Goal: Task Accomplishment & Management: Complete application form

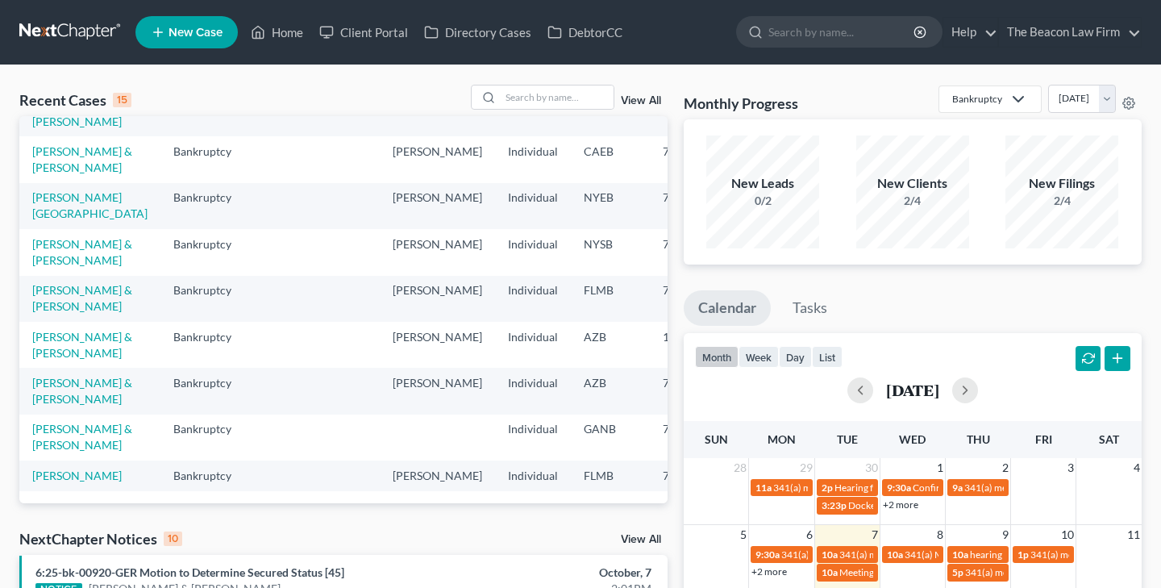
scroll to position [489, 0]
click at [56, 330] on link "[PERSON_NAME] & [PERSON_NAME]" at bounding box center [82, 345] width 100 height 30
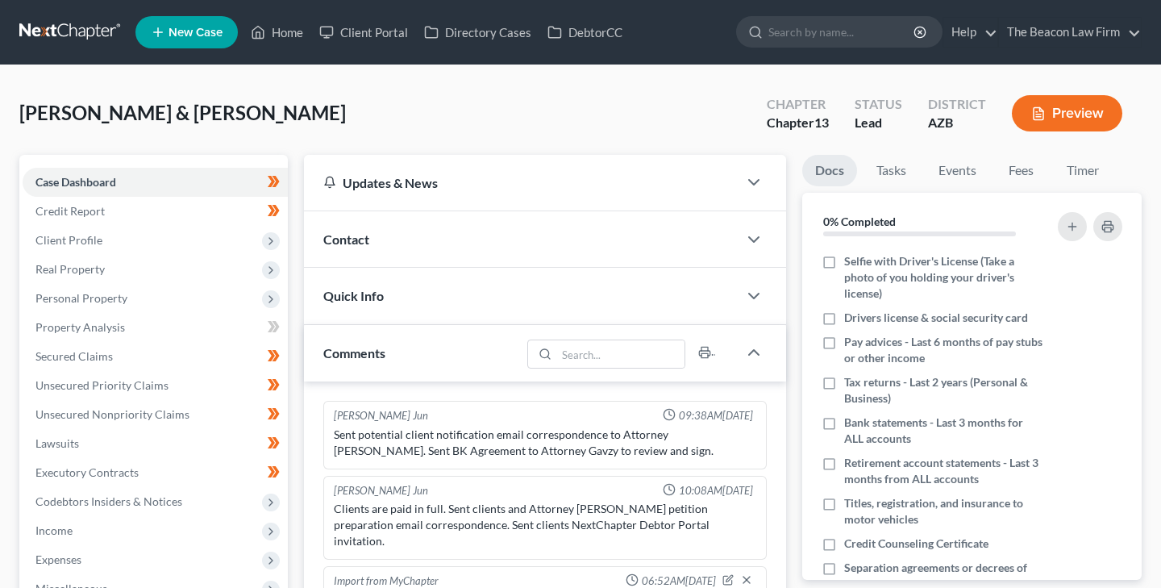
scroll to position [494, 0]
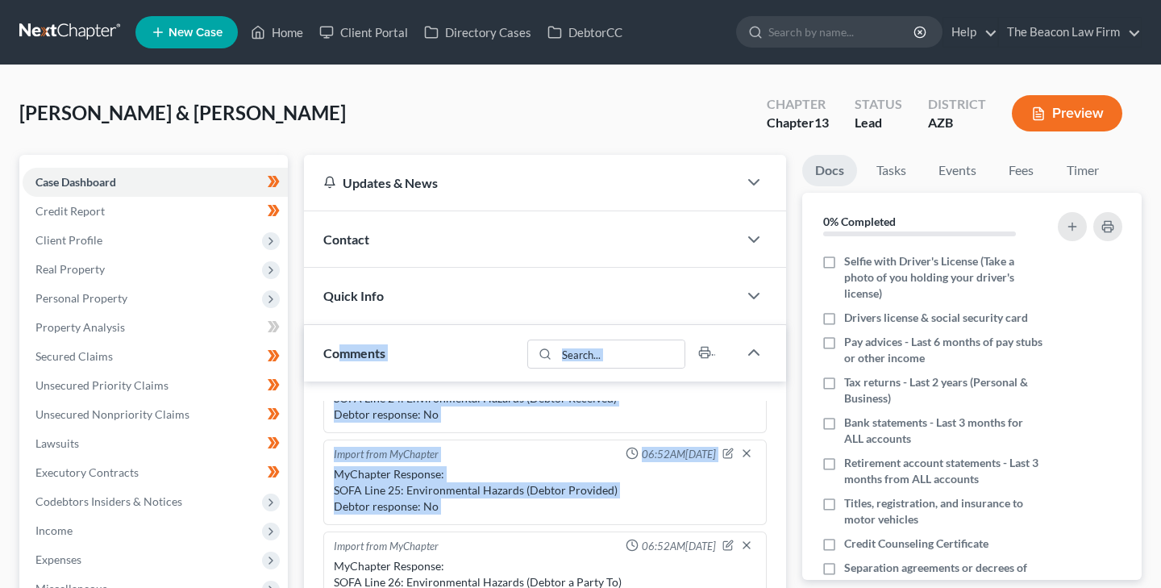
drag, startPoint x: 336, startPoint y: 352, endPoint x: 304, endPoint y: 527, distance: 177.8
click at [304, 527] on div "Comments [PERSON_NAME] Jun 09:38AM[DATE] Sent potential client notification ema…" at bounding box center [545, 561] width 482 height 473
click at [82, 176] on span "Case Dashboard" at bounding box center [75, 182] width 81 height 14
click at [106, 206] on link "Credit Report" at bounding box center [155, 211] width 265 height 29
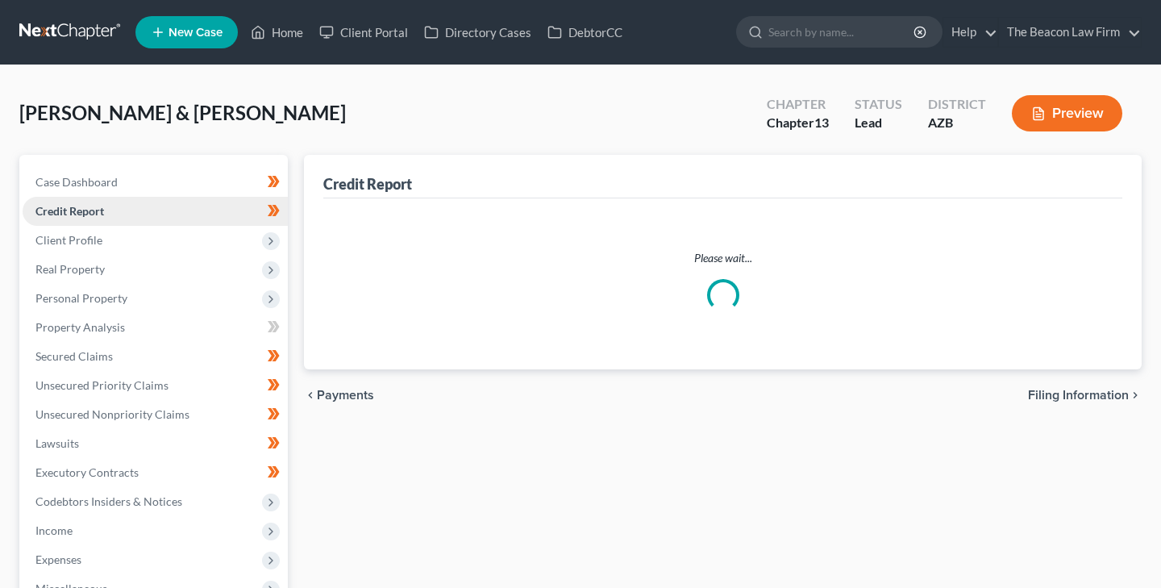
click at [106, 206] on link "Credit Report" at bounding box center [155, 211] width 265 height 29
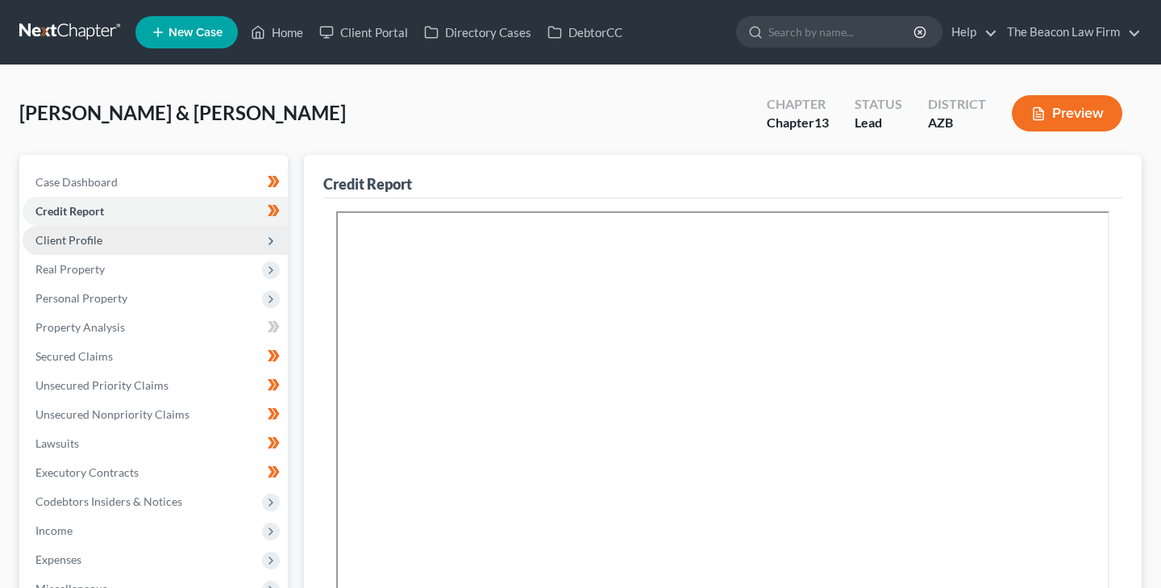
click at [96, 236] on span "Client Profile" at bounding box center [68, 240] width 67 height 14
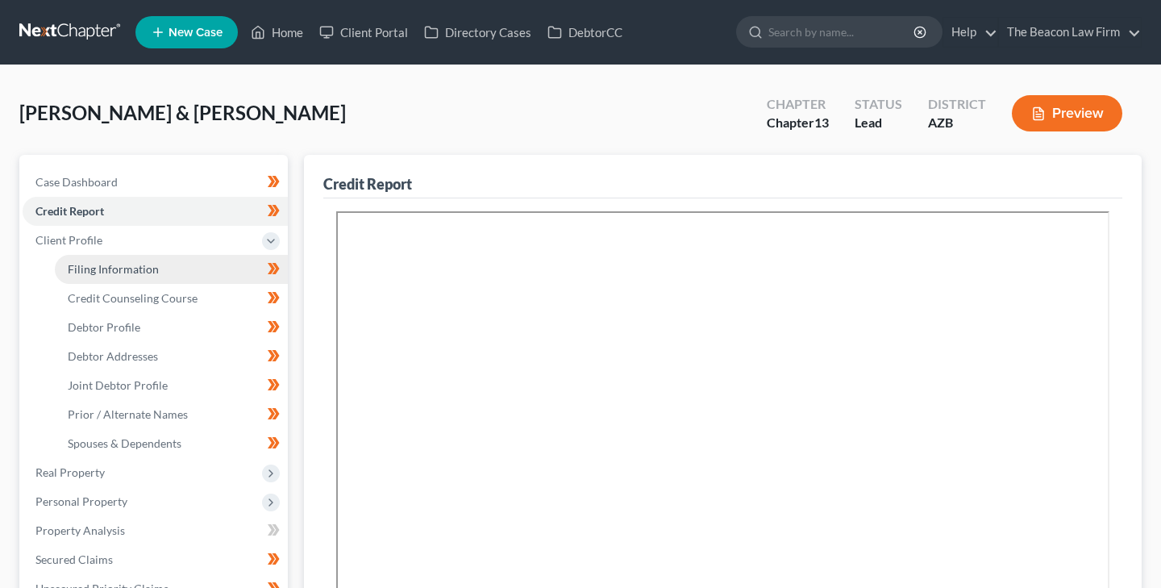
click at [127, 264] on span "Filing Information" at bounding box center [113, 269] width 91 height 14
select select "1"
select select "3"
select select "4"
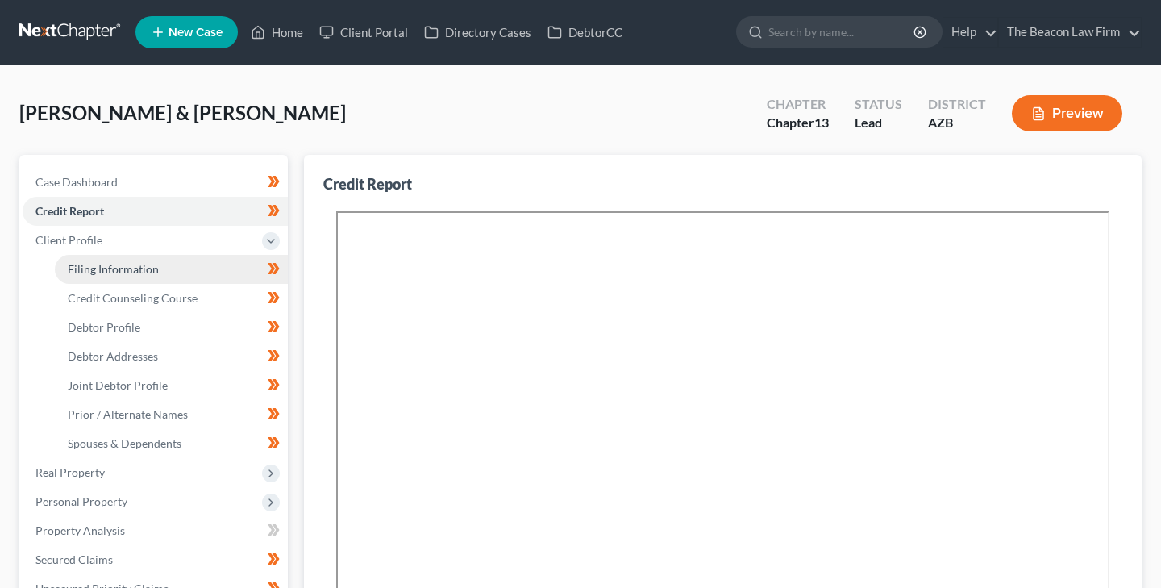
select select "9"
select select "3"
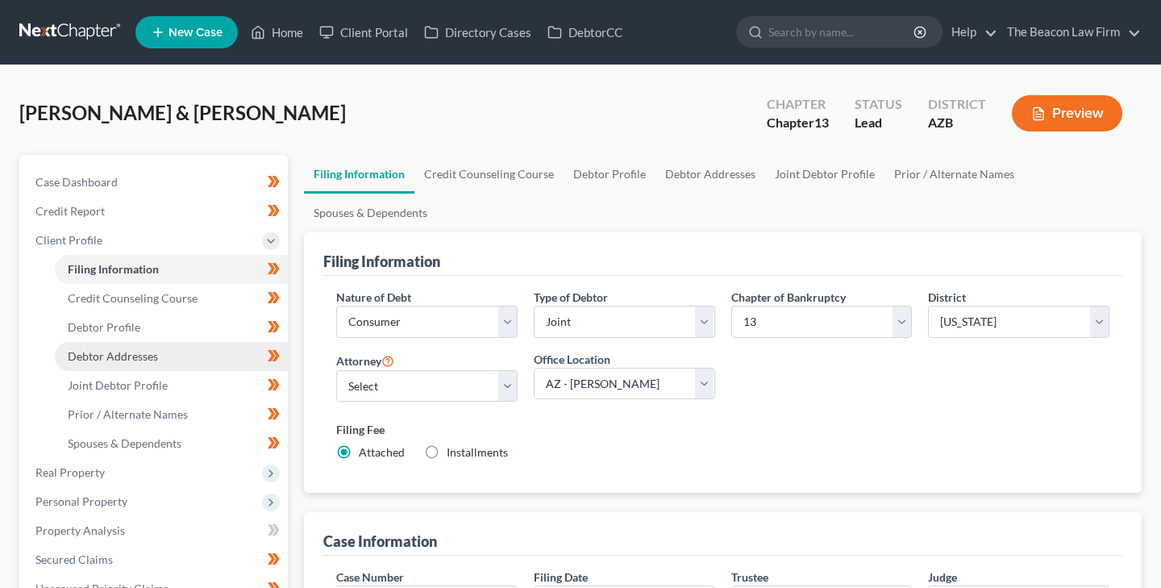
click at [137, 352] on span "Debtor Addresses" at bounding box center [113, 356] width 90 height 14
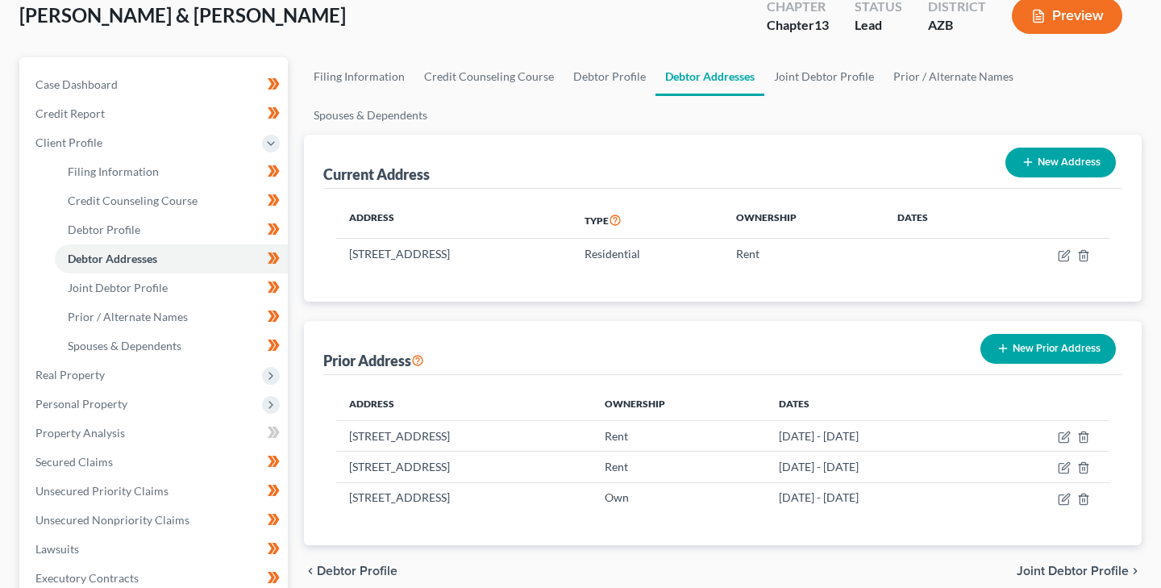
scroll to position [102, 0]
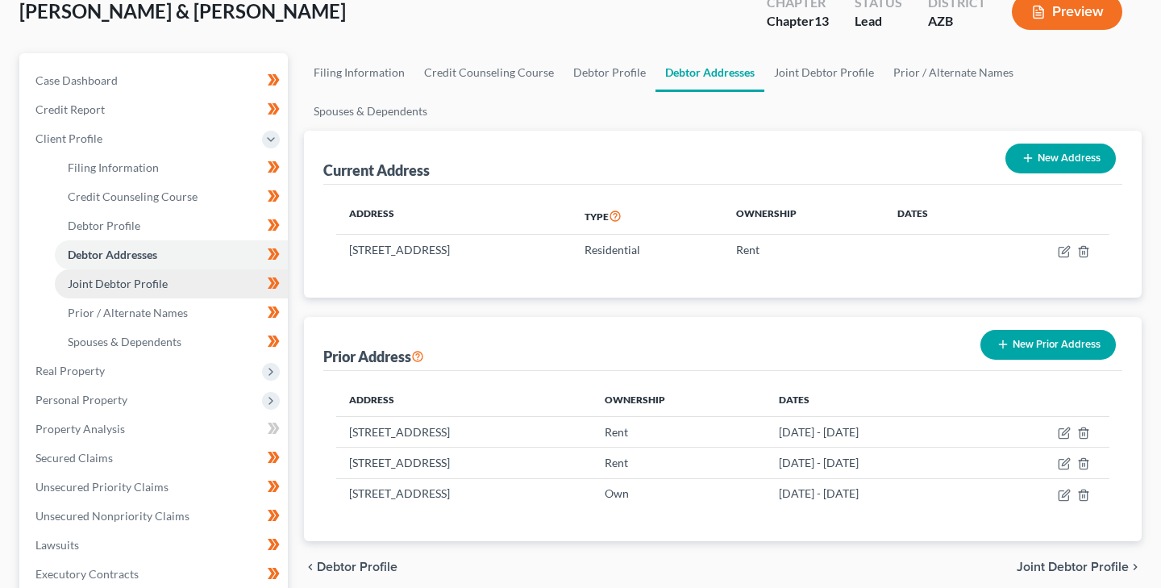
click at [156, 279] on span "Joint Debtor Profile" at bounding box center [118, 283] width 100 height 14
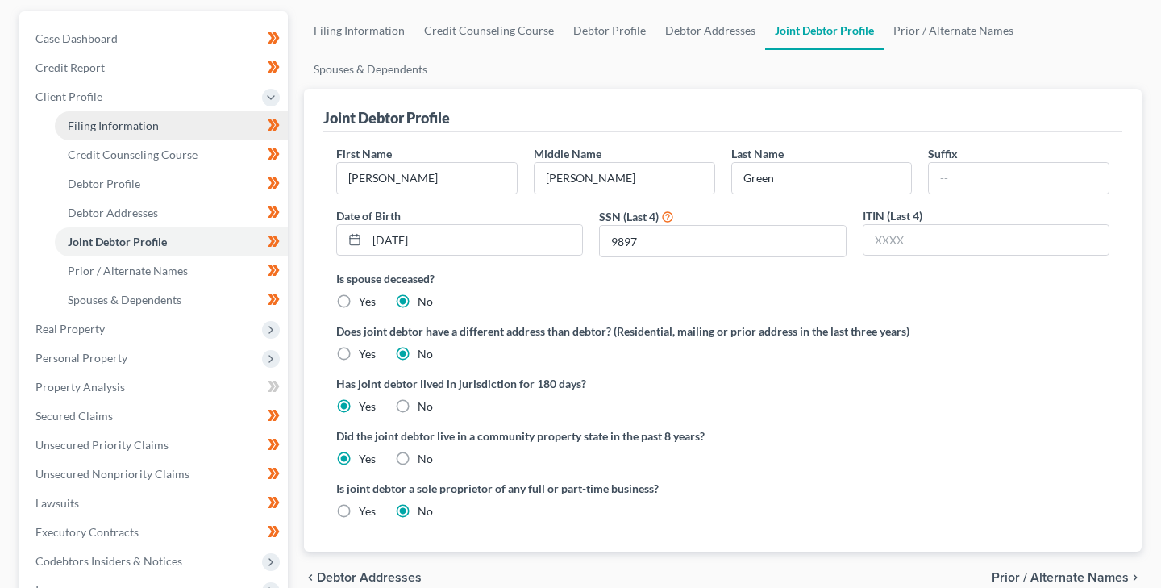
scroll to position [154, 0]
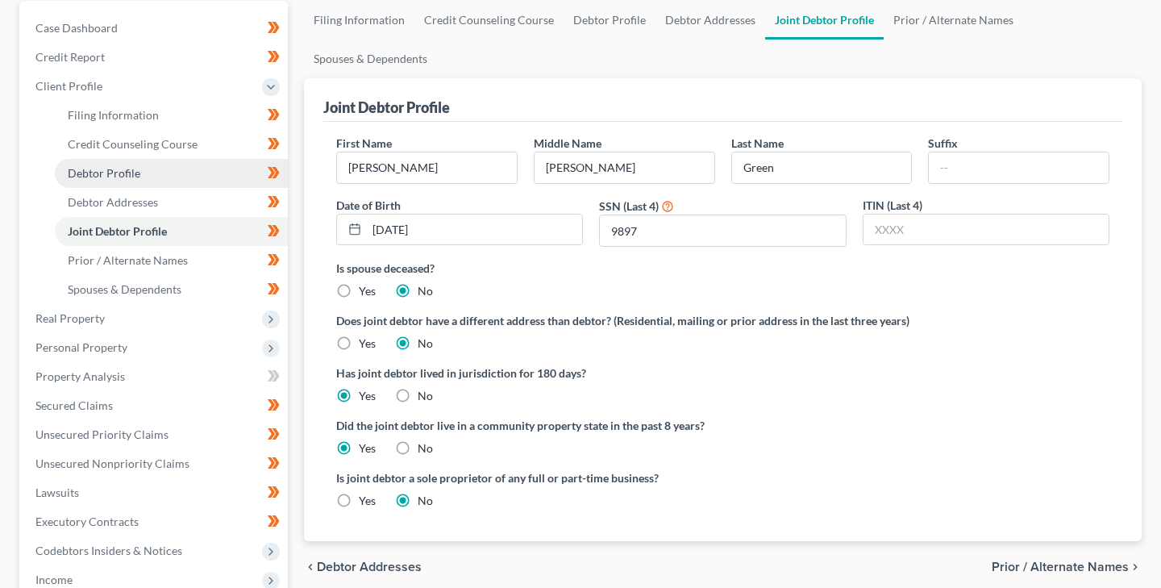
click at [130, 175] on span "Debtor Profile" at bounding box center [104, 173] width 73 height 14
select select "1"
select select "5"
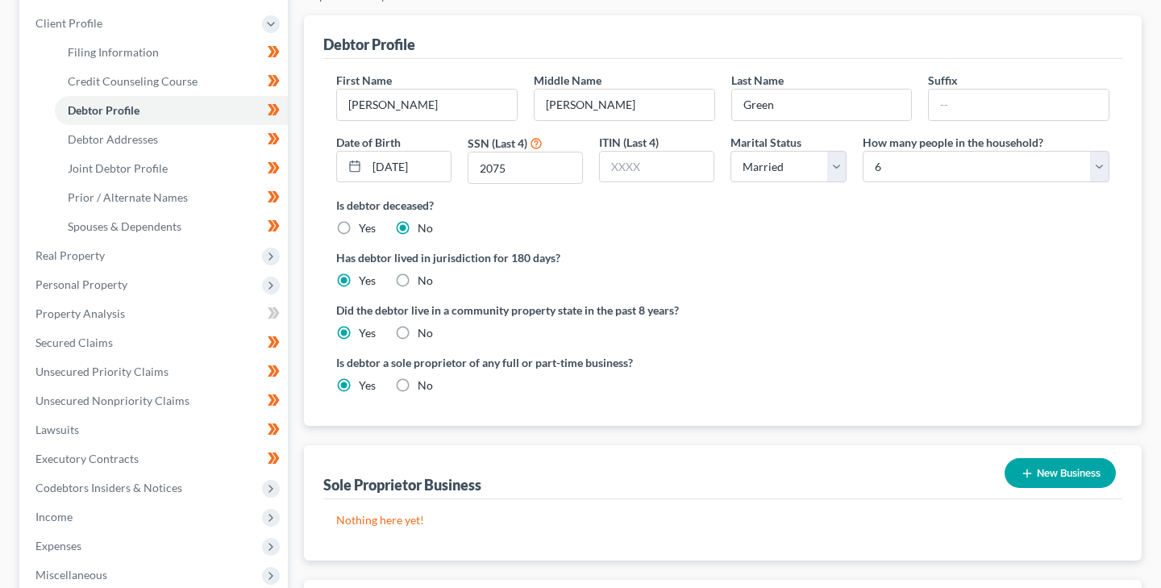
scroll to position [216, 0]
click at [159, 226] on span "Spouses & Dependents" at bounding box center [125, 227] width 114 height 14
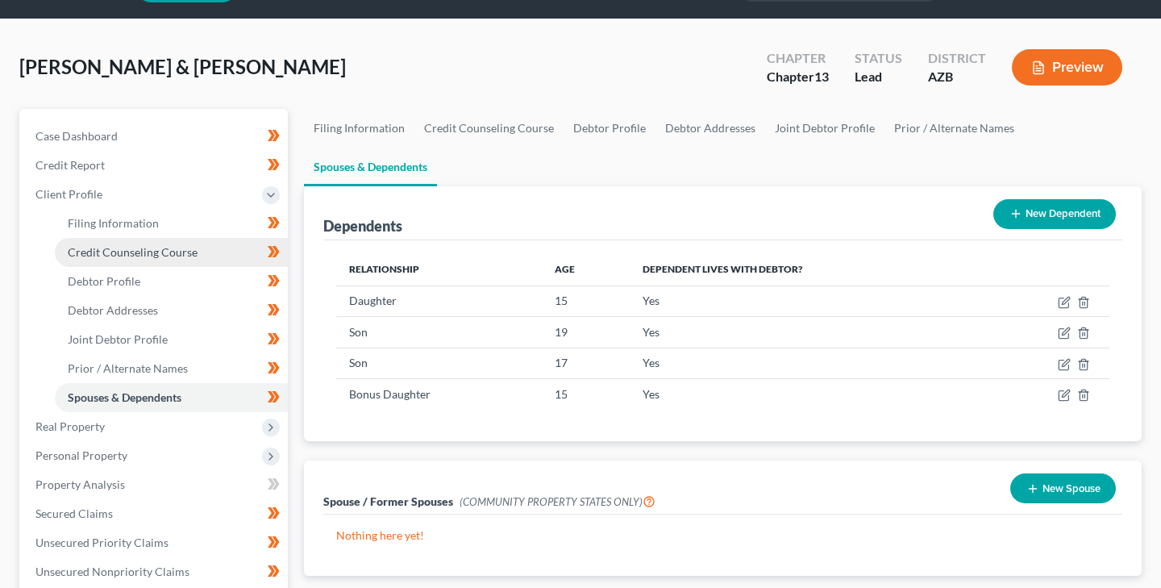
scroll to position [50, 0]
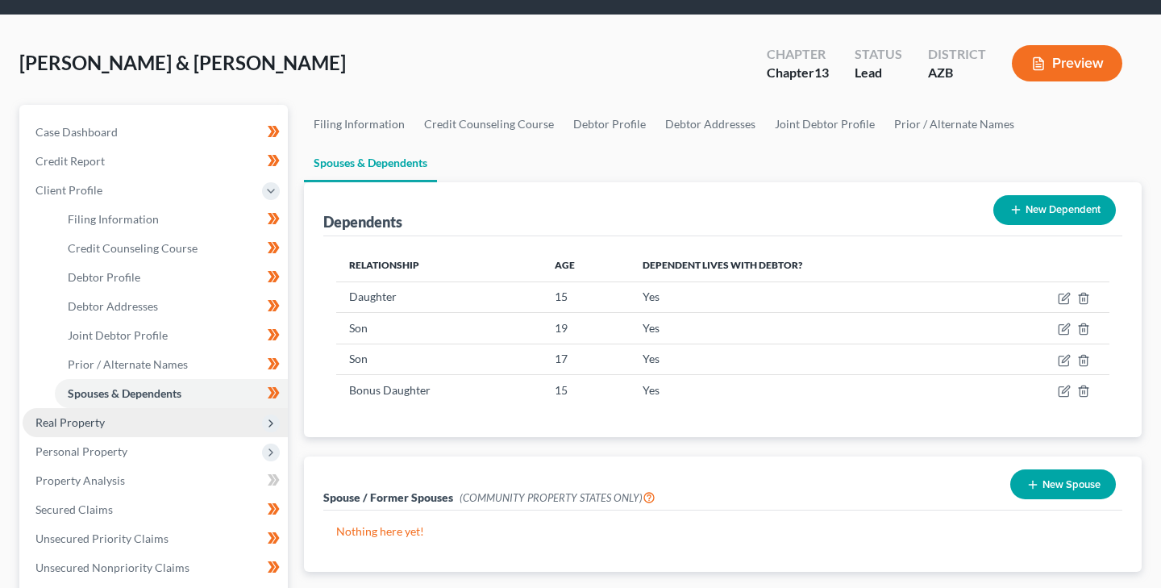
click at [93, 422] on span "Real Property" at bounding box center [69, 422] width 69 height 14
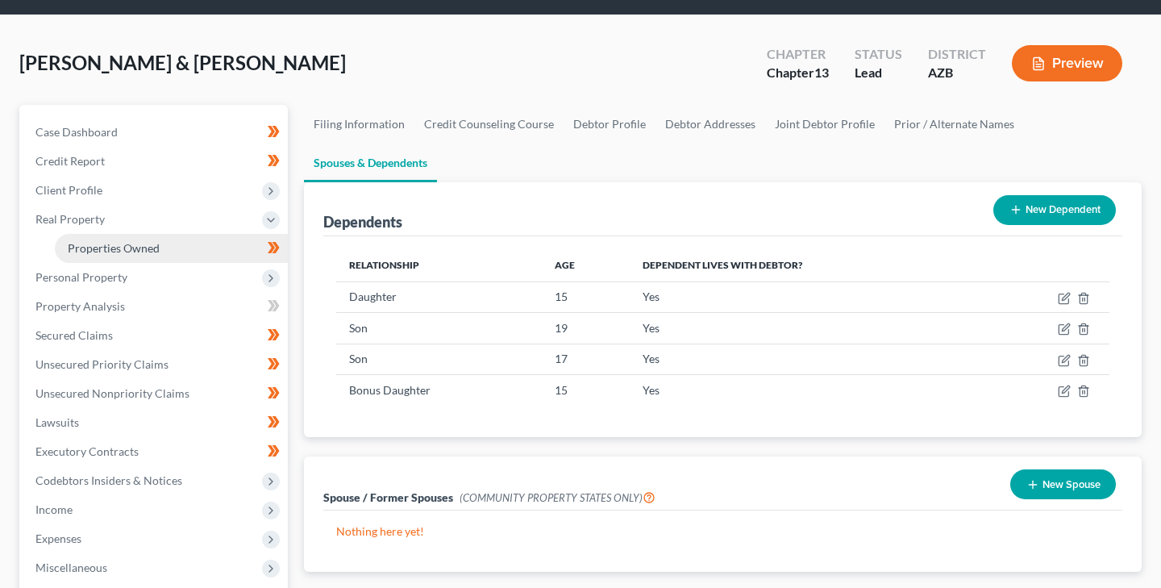
click at [149, 249] on span "Properties Owned" at bounding box center [114, 248] width 92 height 14
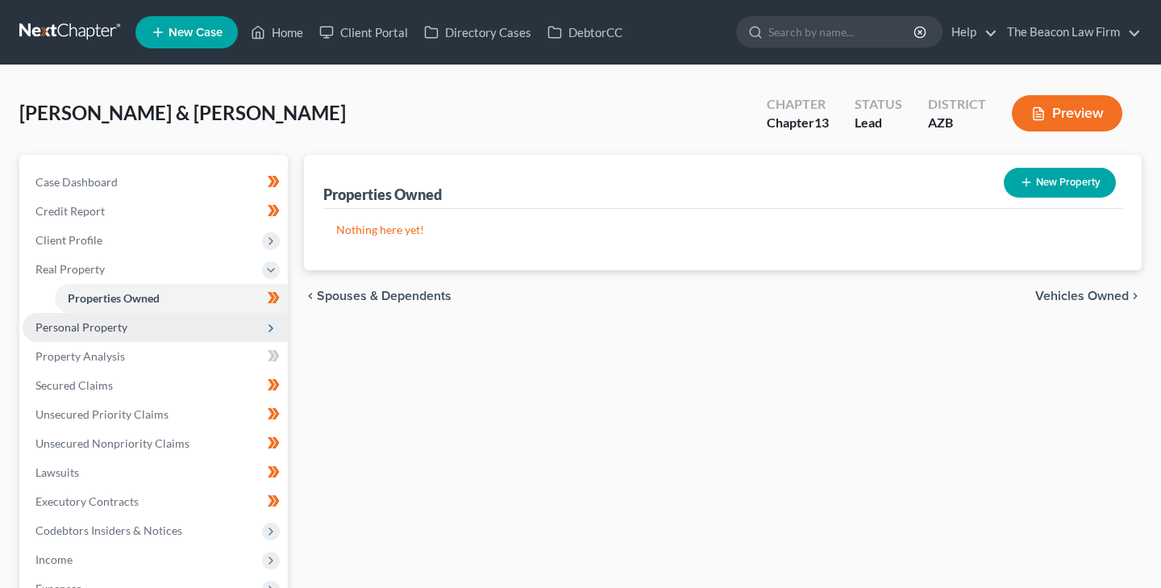
click at [101, 322] on span "Personal Property" at bounding box center [81, 327] width 92 height 14
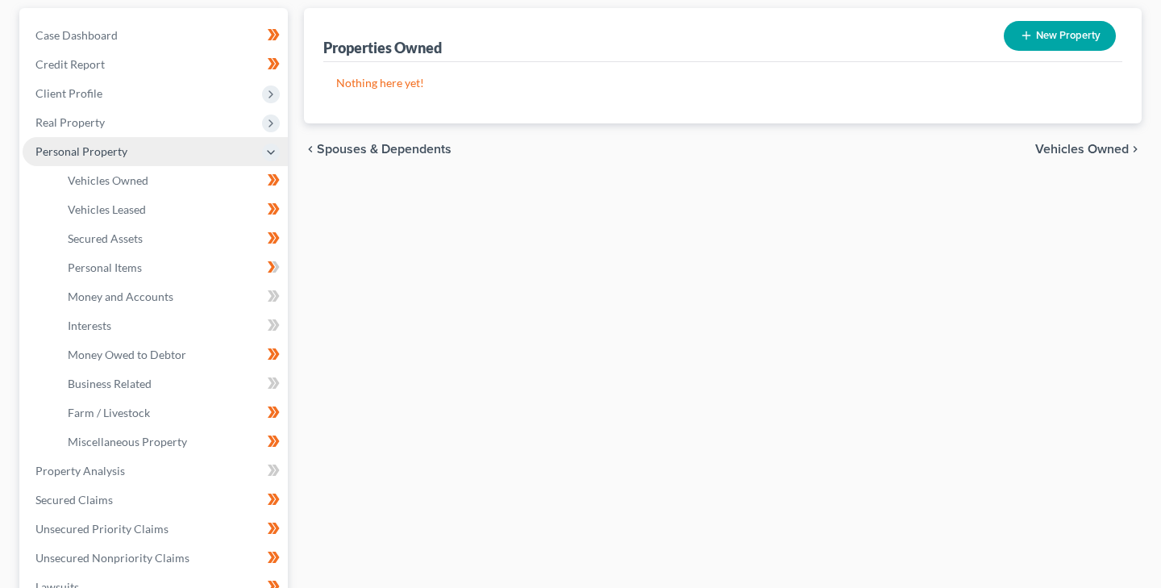
scroll to position [155, 0]
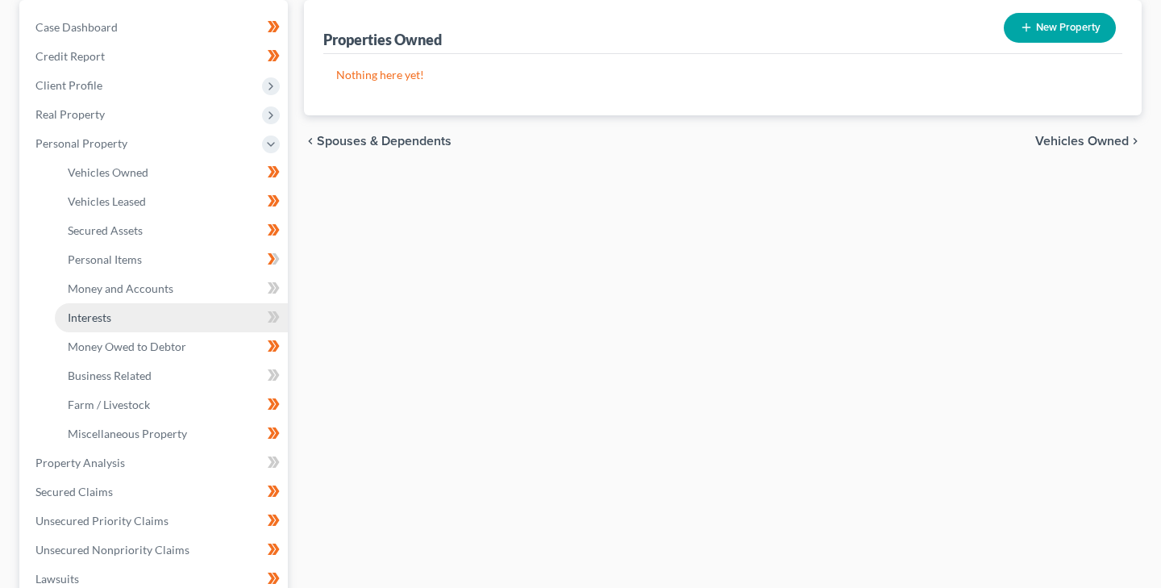
click at [102, 315] on span "Interests" at bounding box center [90, 317] width 44 height 14
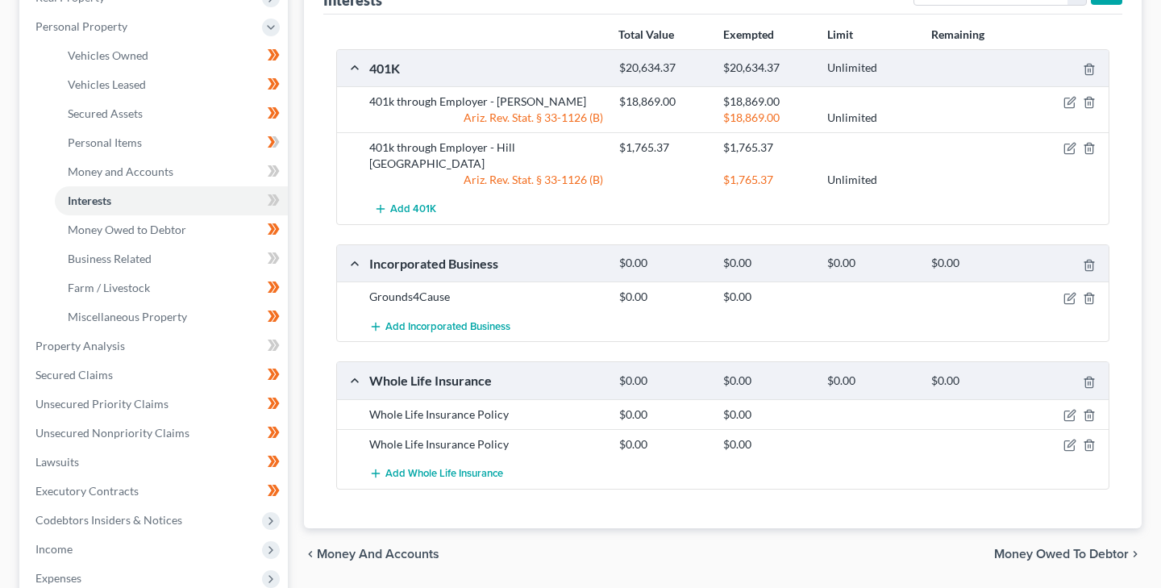
scroll to position [268, 0]
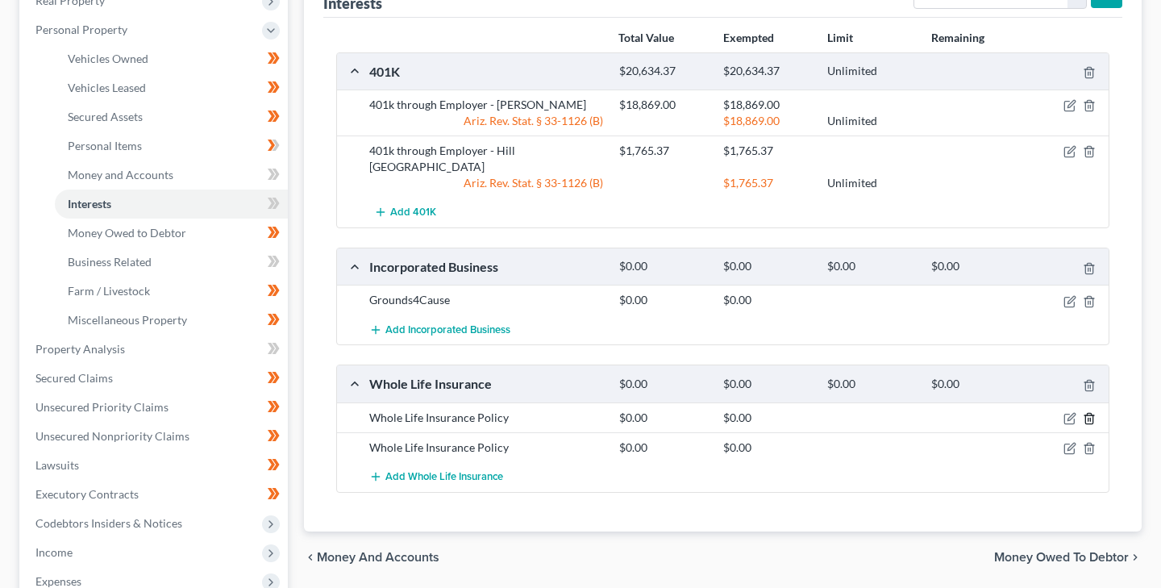
click at [1090, 412] on icon "button" at bounding box center [1088, 418] width 13 height 13
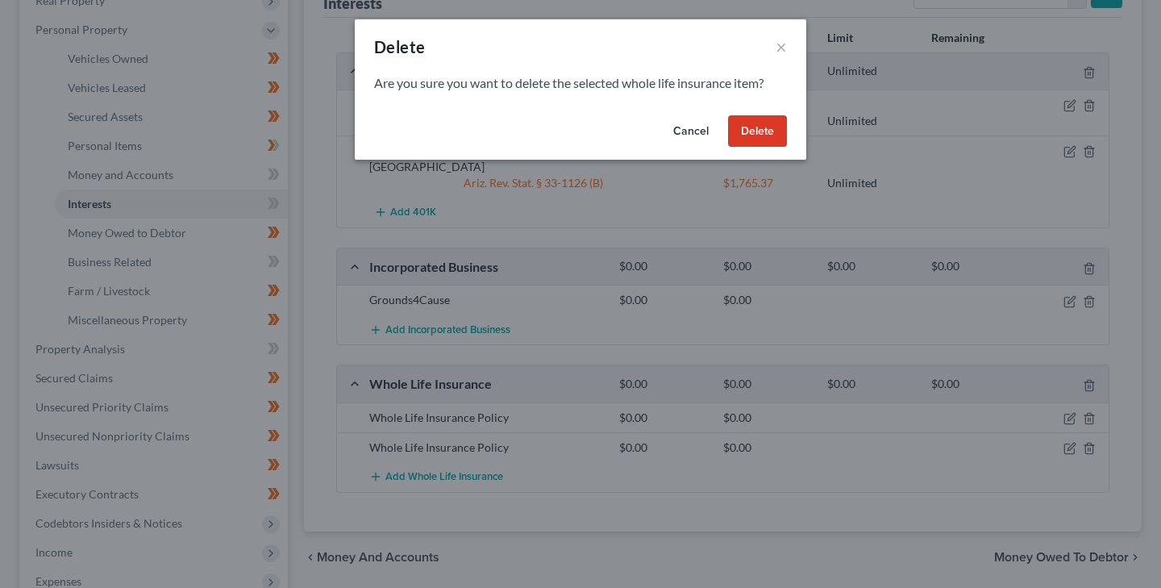
click at [769, 128] on button "Delete" at bounding box center [757, 131] width 59 height 32
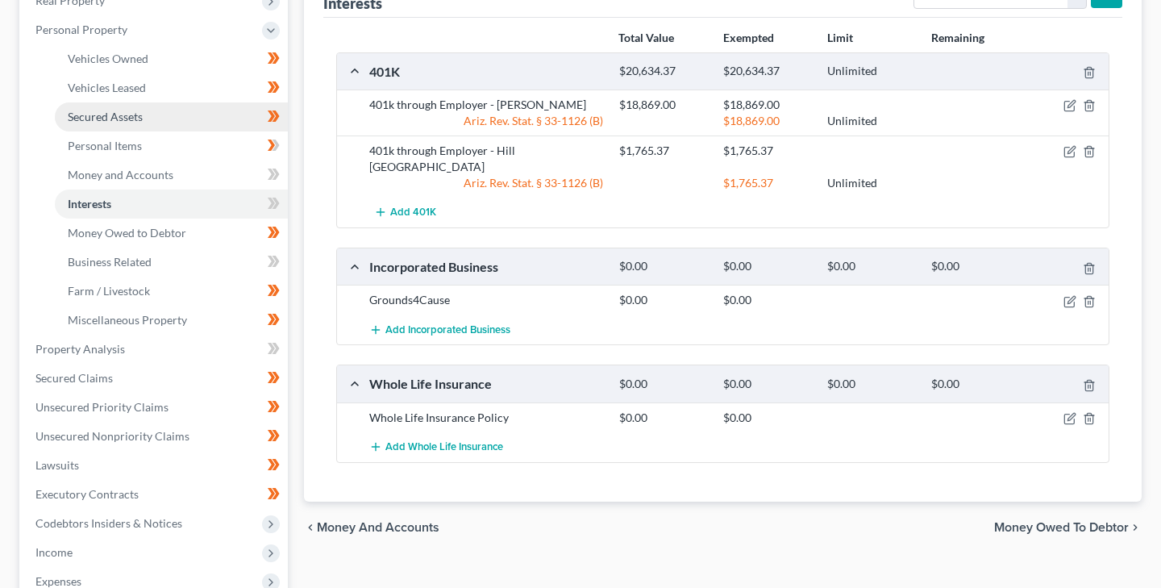
click at [122, 116] on span "Secured Assets" at bounding box center [105, 117] width 75 height 14
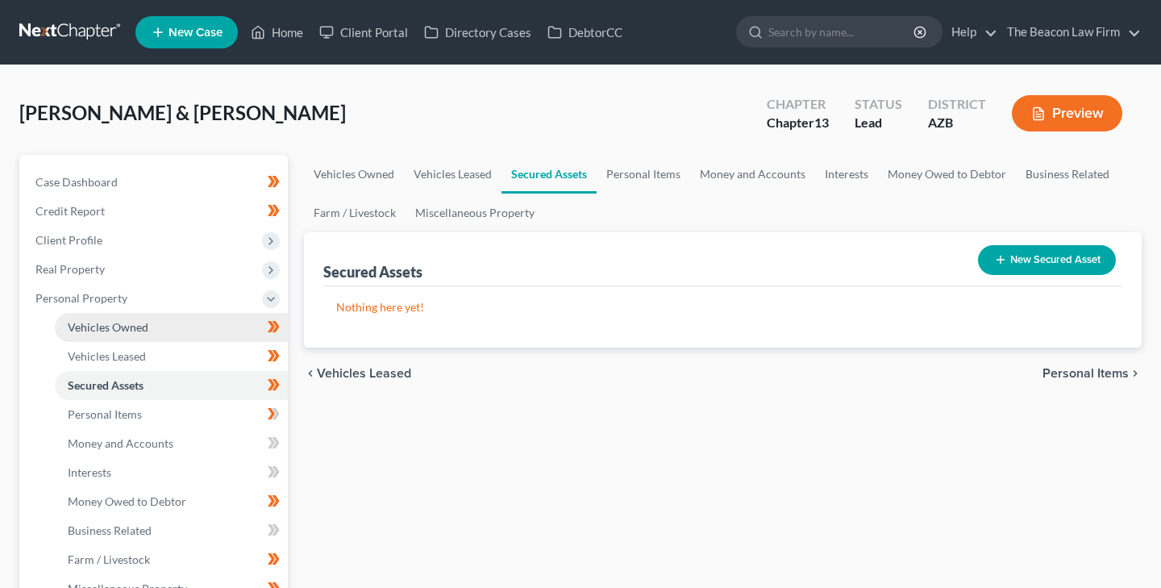
click at [128, 325] on span "Vehicles Owned" at bounding box center [108, 327] width 81 height 14
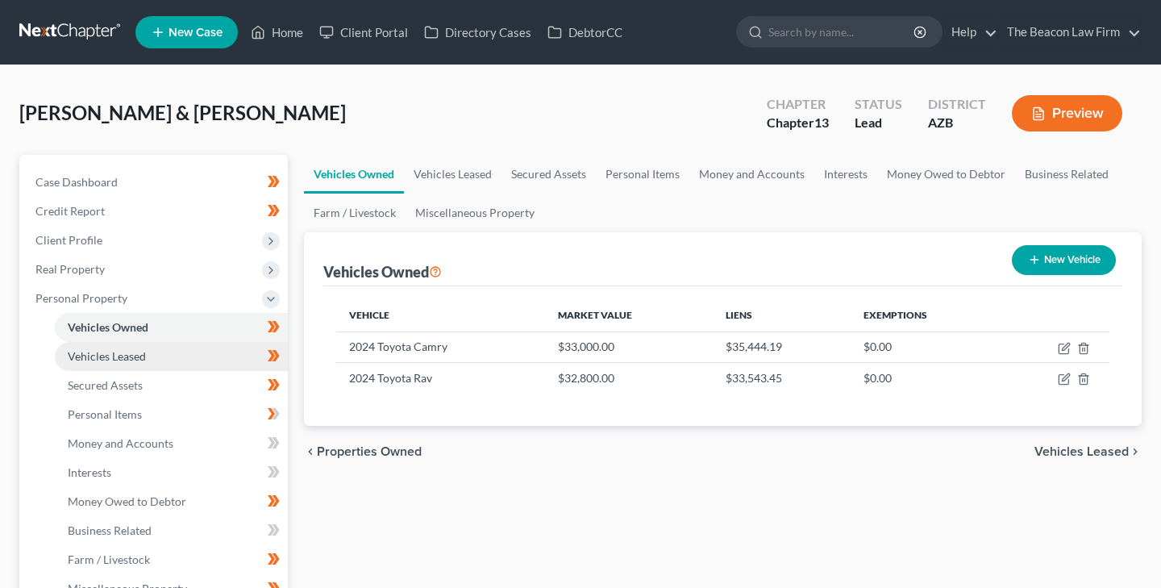
click at [140, 353] on span "Vehicles Leased" at bounding box center [107, 356] width 78 height 14
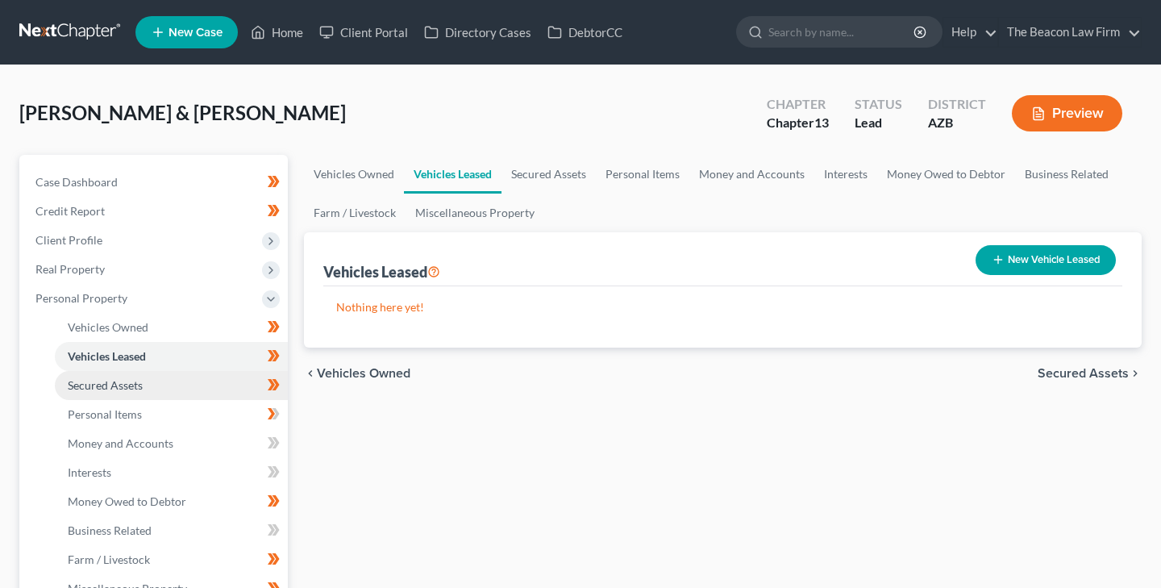
click at [123, 383] on span "Secured Assets" at bounding box center [105, 385] width 75 height 14
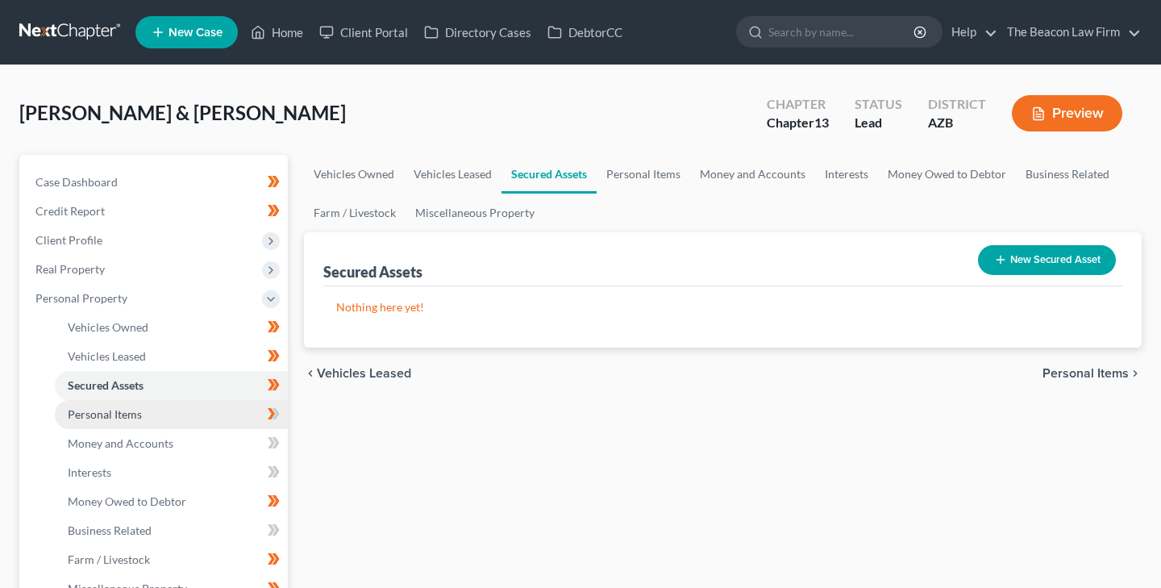
click at [130, 412] on span "Personal Items" at bounding box center [105, 414] width 74 height 14
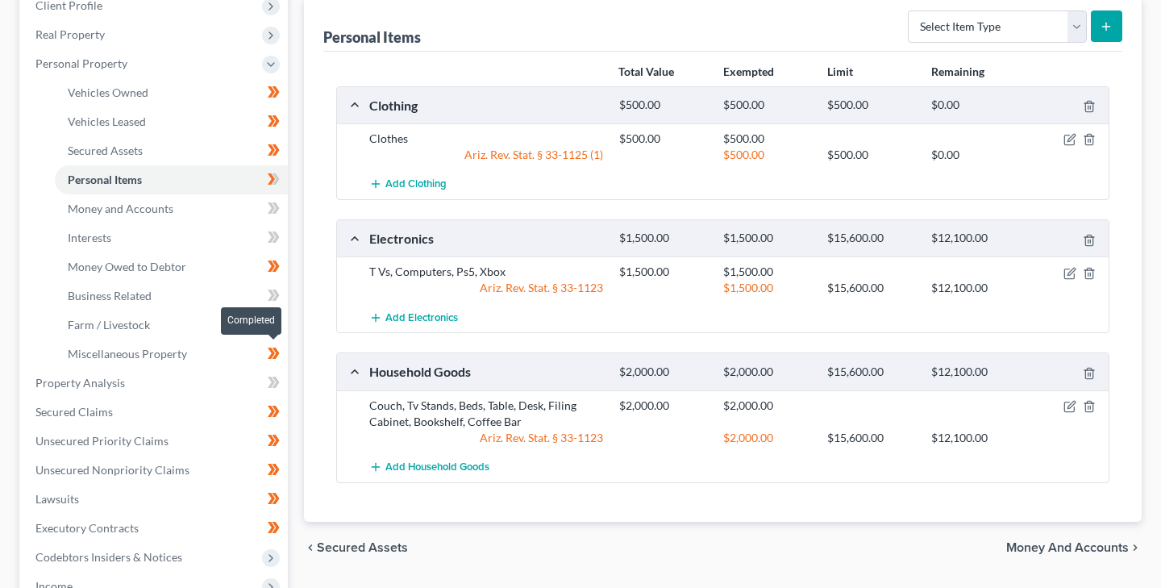
scroll to position [234, 0]
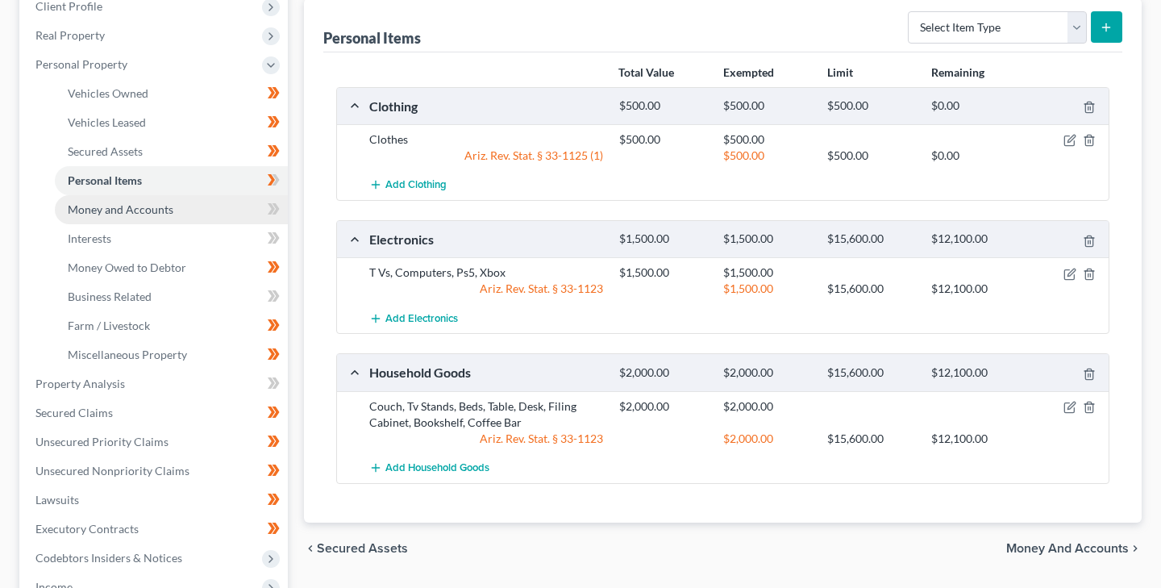
click at [160, 209] on span "Money and Accounts" at bounding box center [121, 209] width 106 height 14
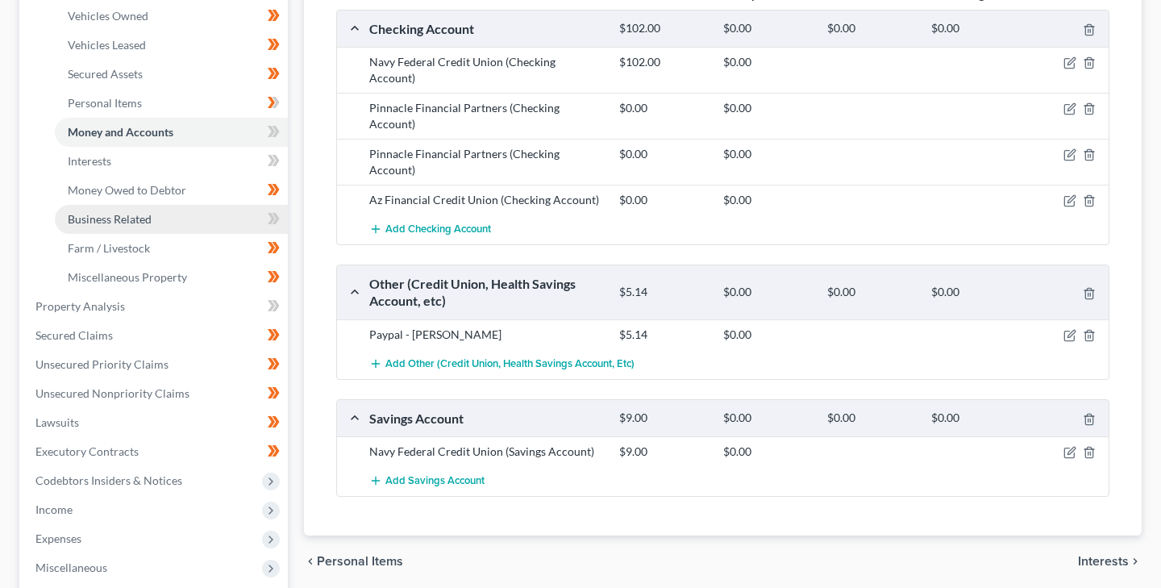
scroll to position [308, 0]
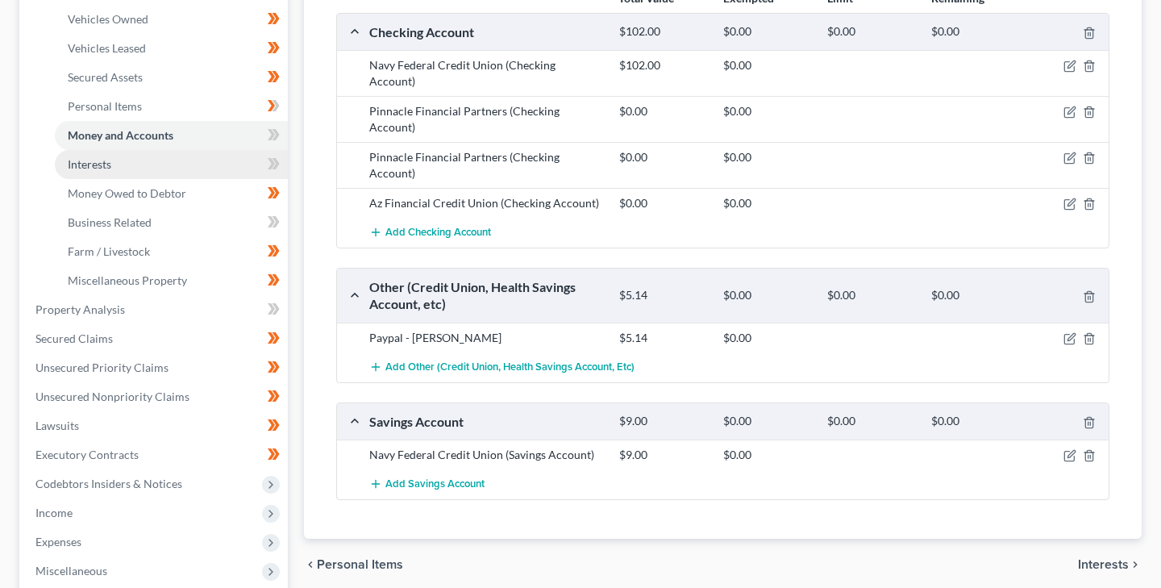
click at [101, 160] on span "Interests" at bounding box center [90, 164] width 44 height 14
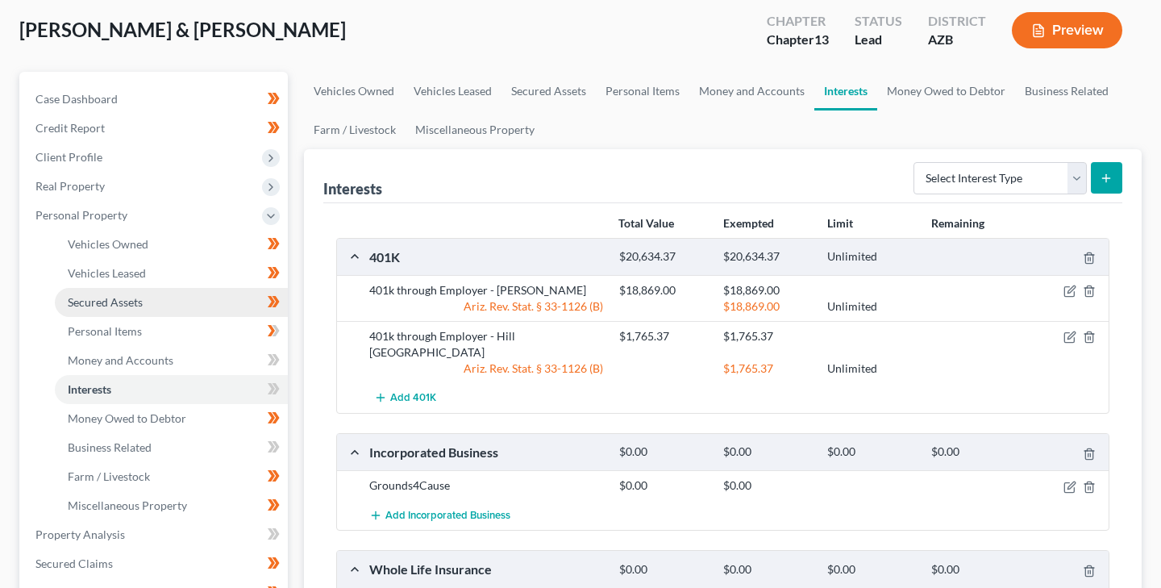
scroll to position [84, 0]
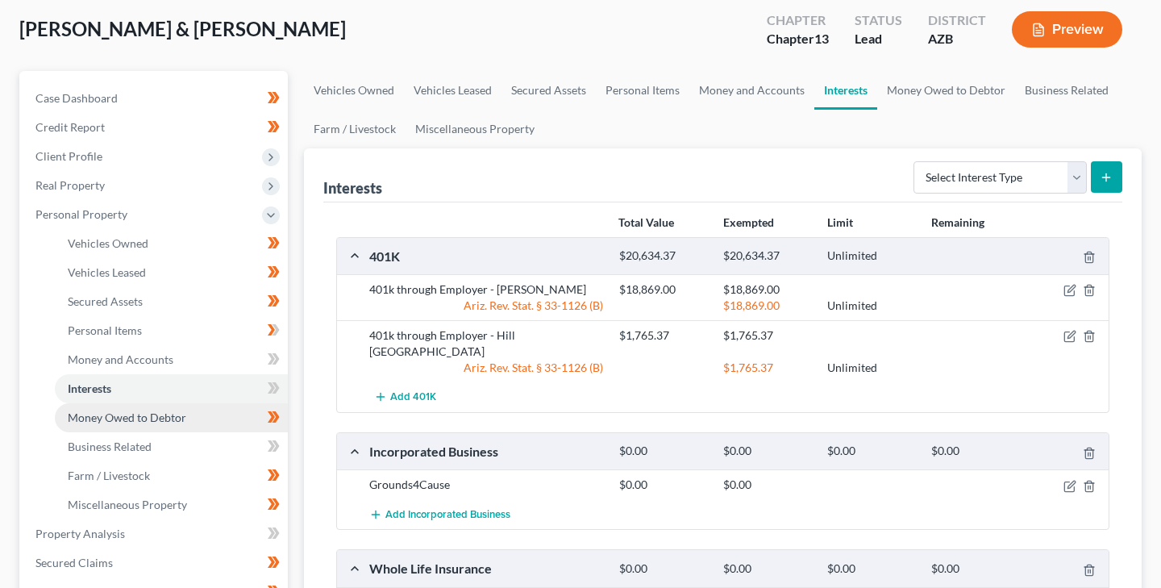
click at [134, 416] on span "Money Owed to Debtor" at bounding box center [127, 417] width 118 height 14
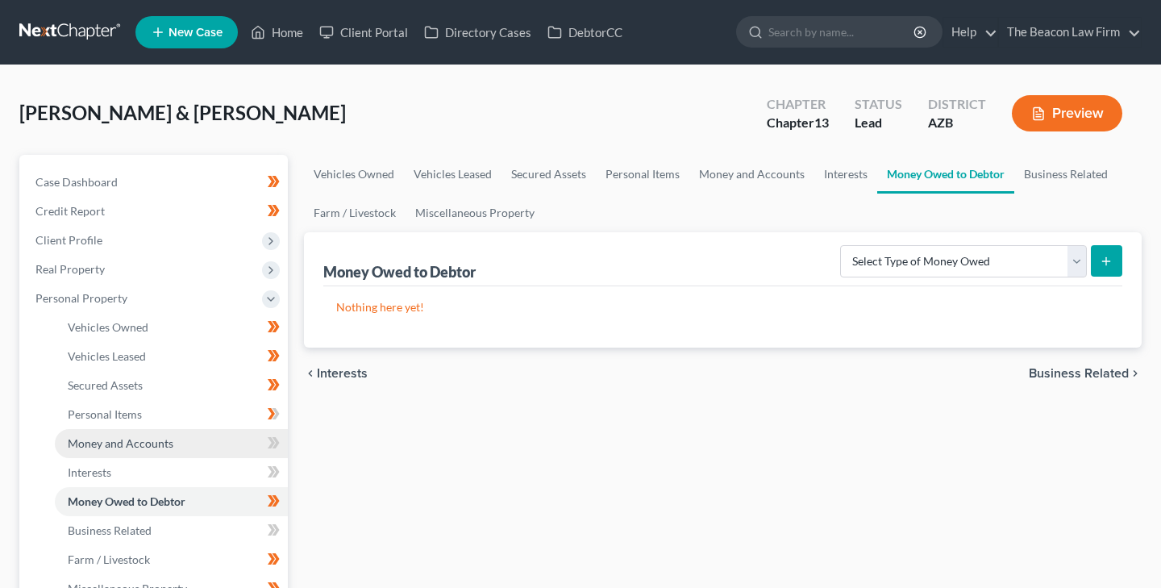
click at [137, 440] on span "Money and Accounts" at bounding box center [121, 443] width 106 height 14
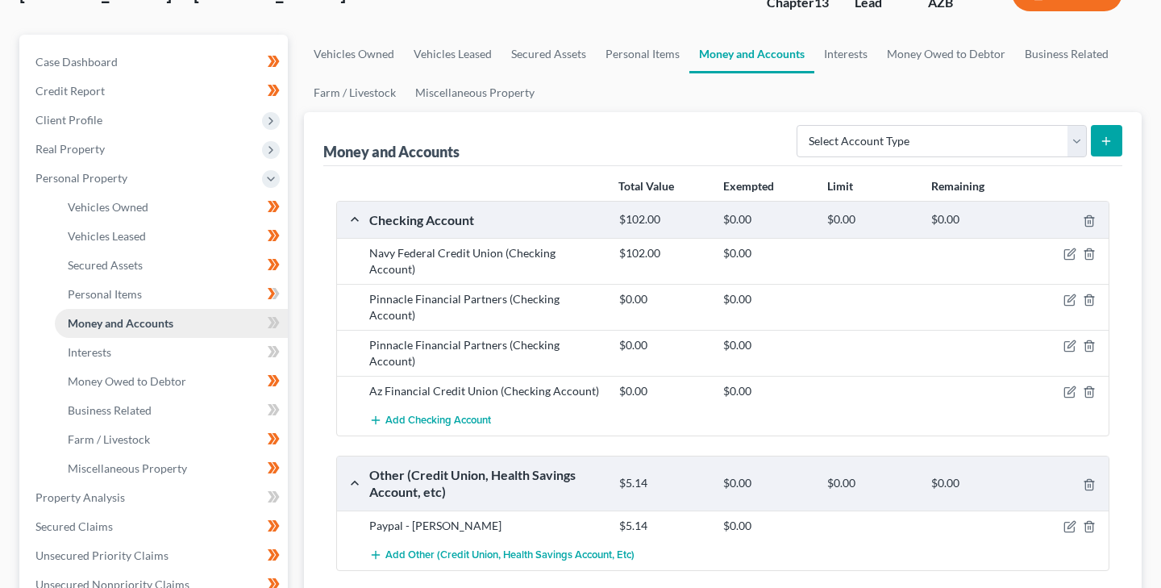
scroll to position [126, 0]
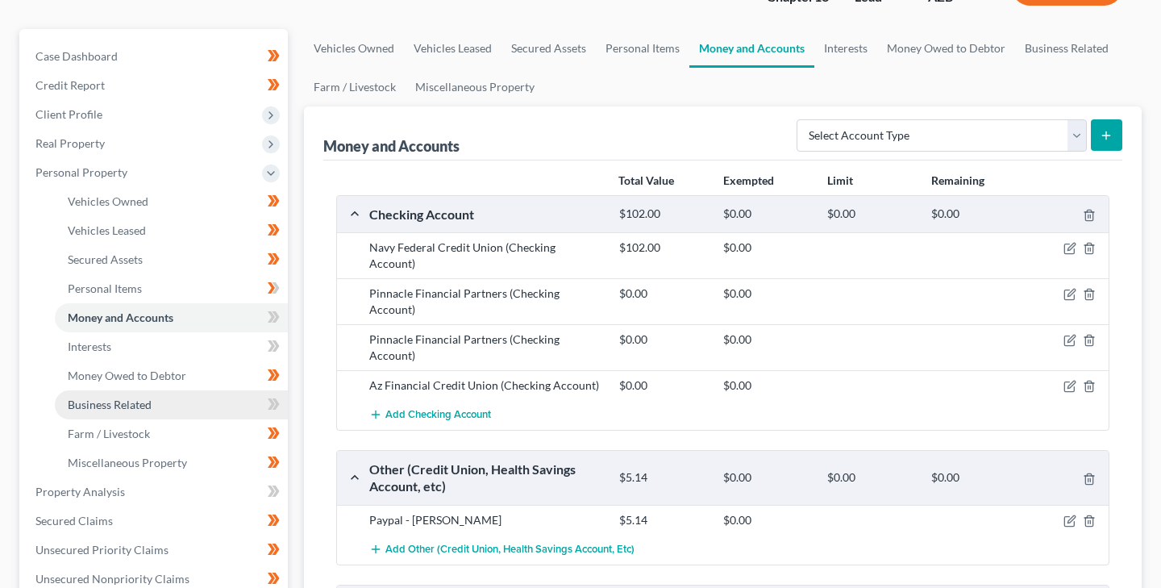
click at [128, 404] on span "Business Related" at bounding box center [110, 404] width 84 height 14
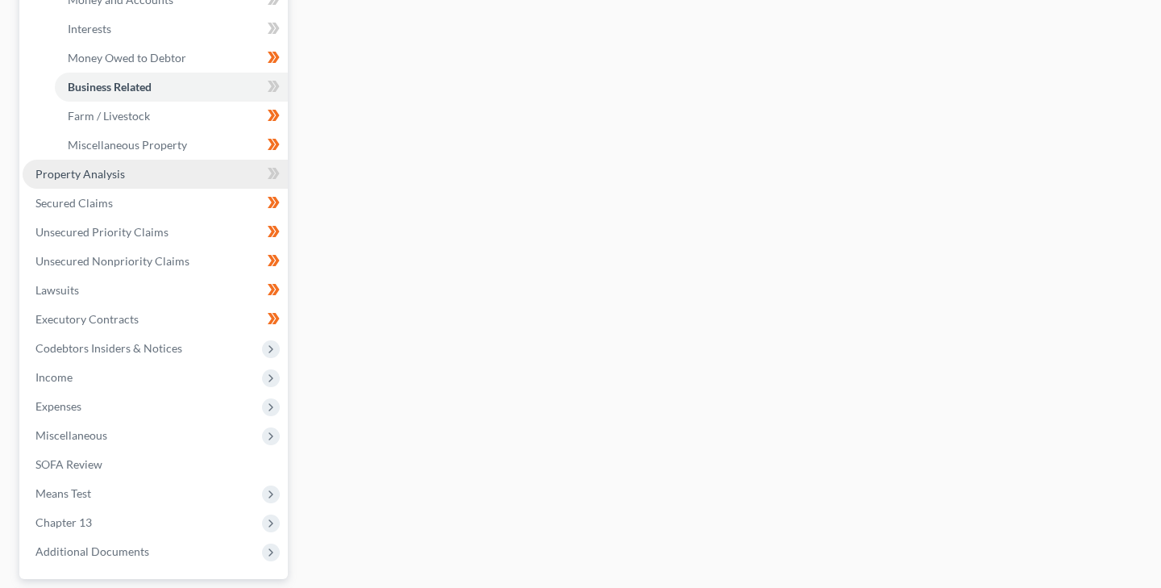
scroll to position [587, 0]
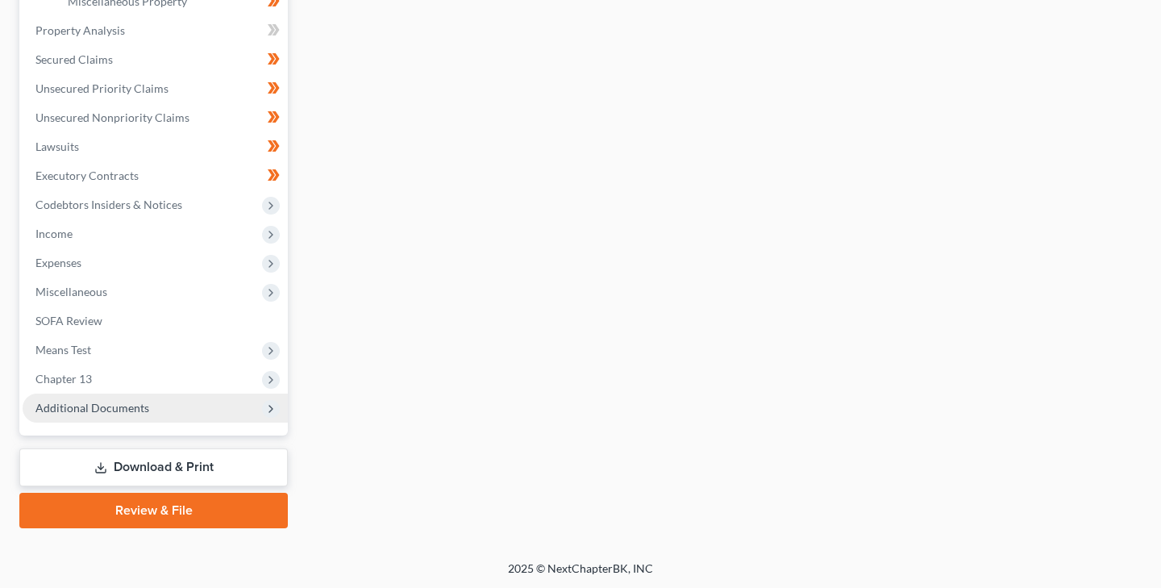
click at [113, 405] on span "Additional Documents" at bounding box center [92, 408] width 114 height 14
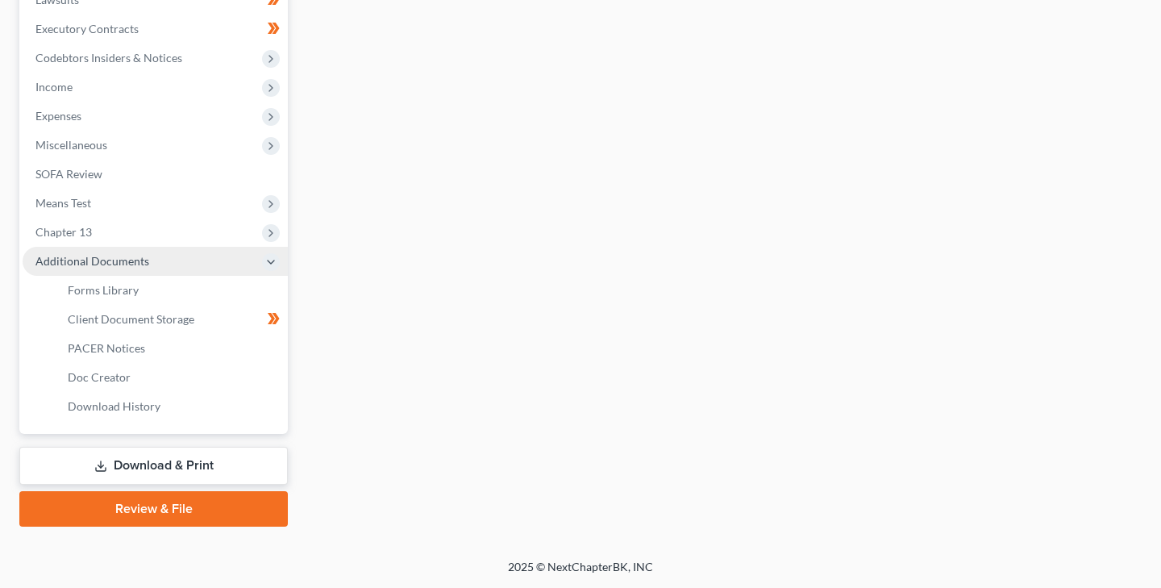
scroll to position [442, 0]
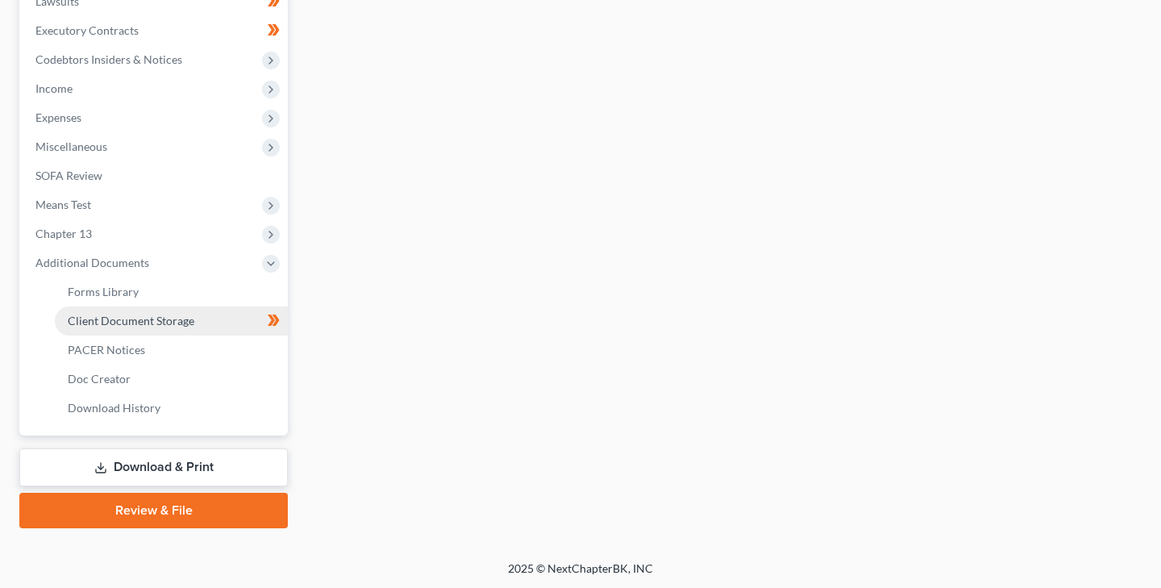
click at [125, 315] on span "Client Document Storage" at bounding box center [131, 321] width 127 height 14
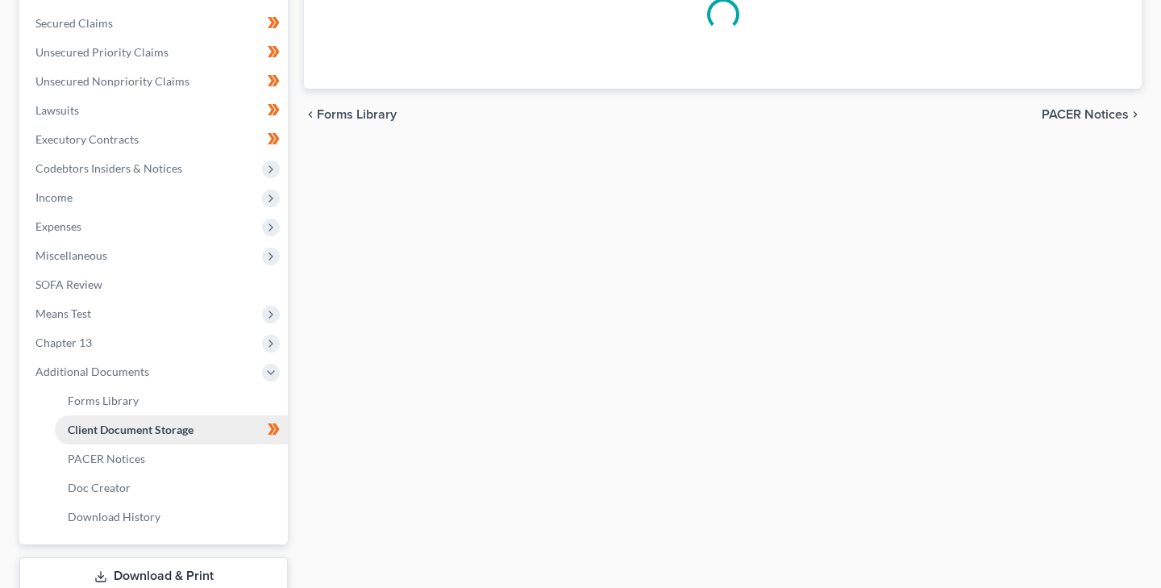
scroll to position [155, 0]
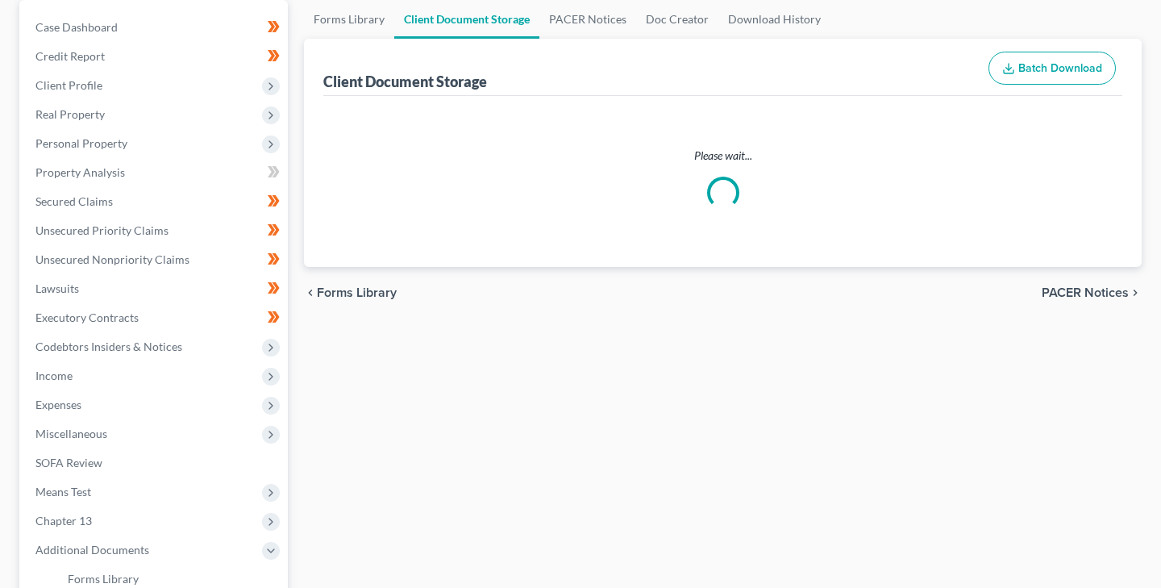
select select "14"
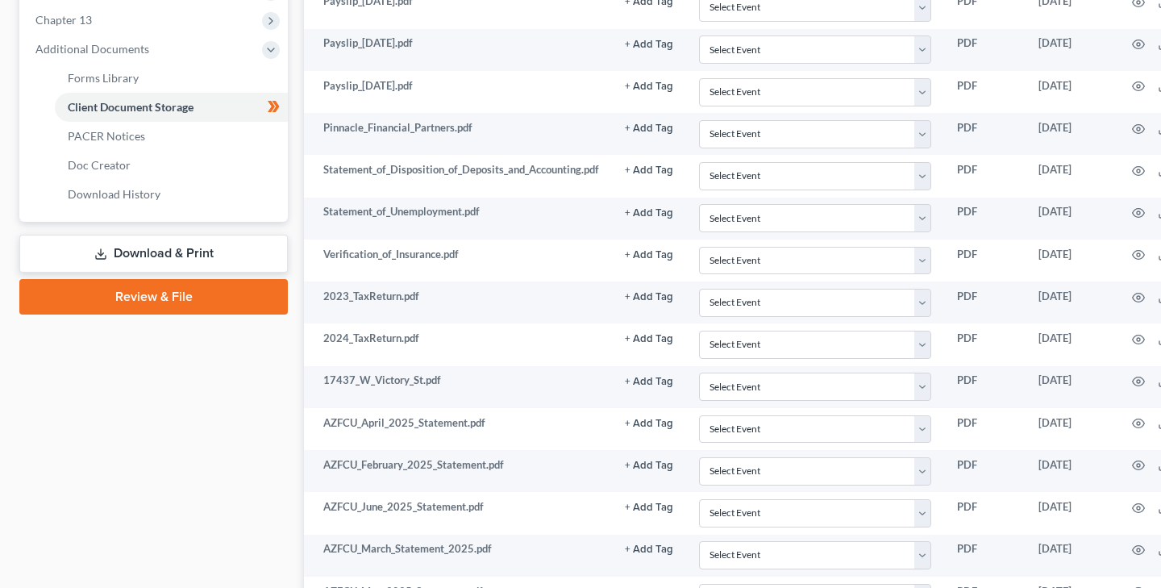
scroll to position [659, 0]
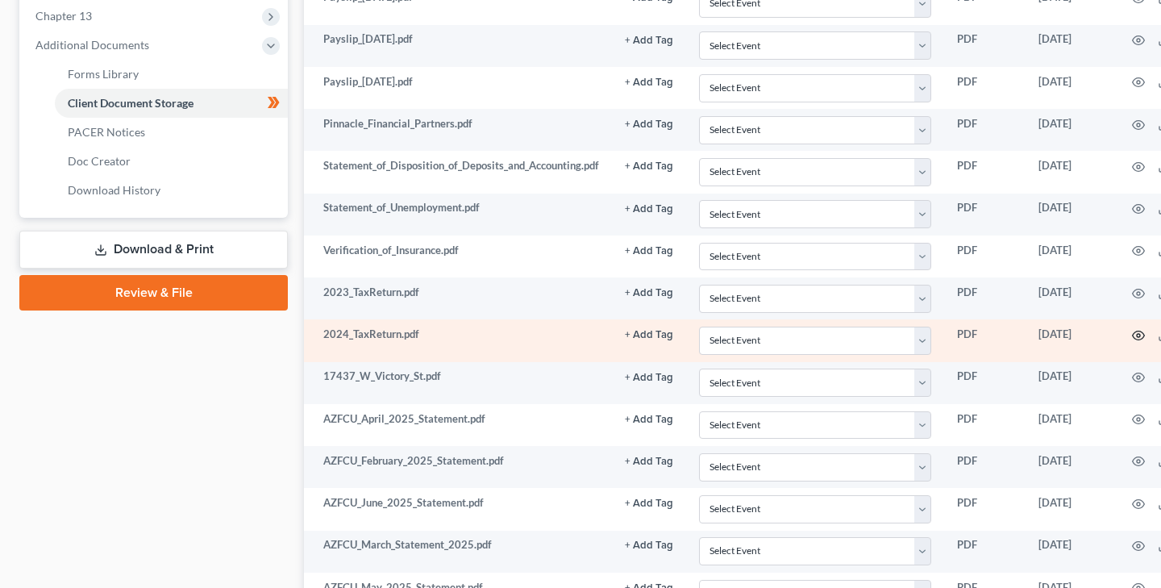
click at [1136, 335] on icon "button" at bounding box center [1138, 335] width 13 height 13
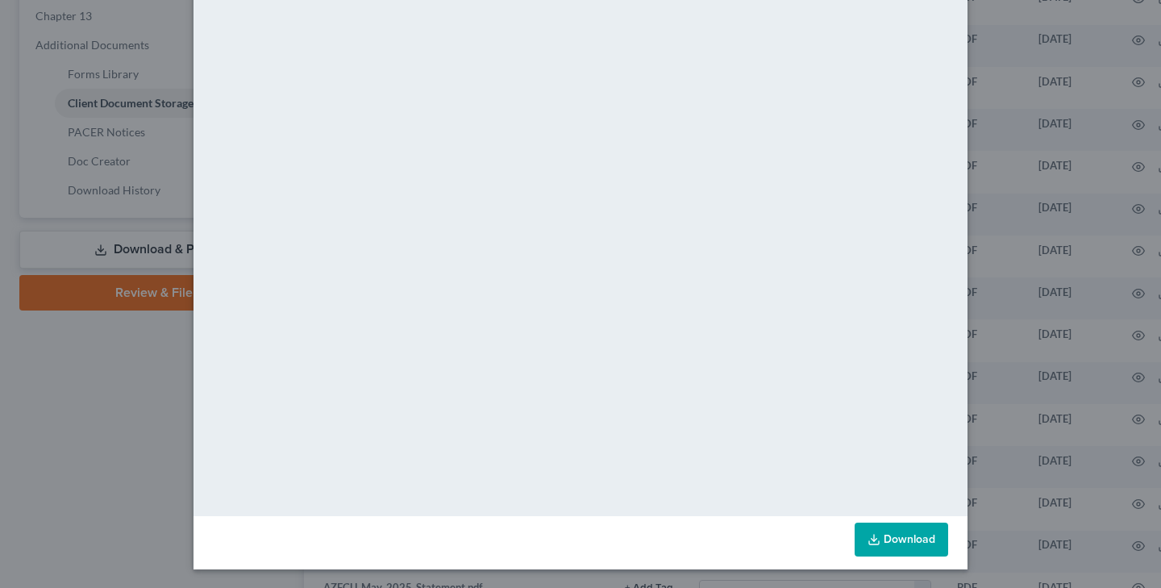
scroll to position [0, 0]
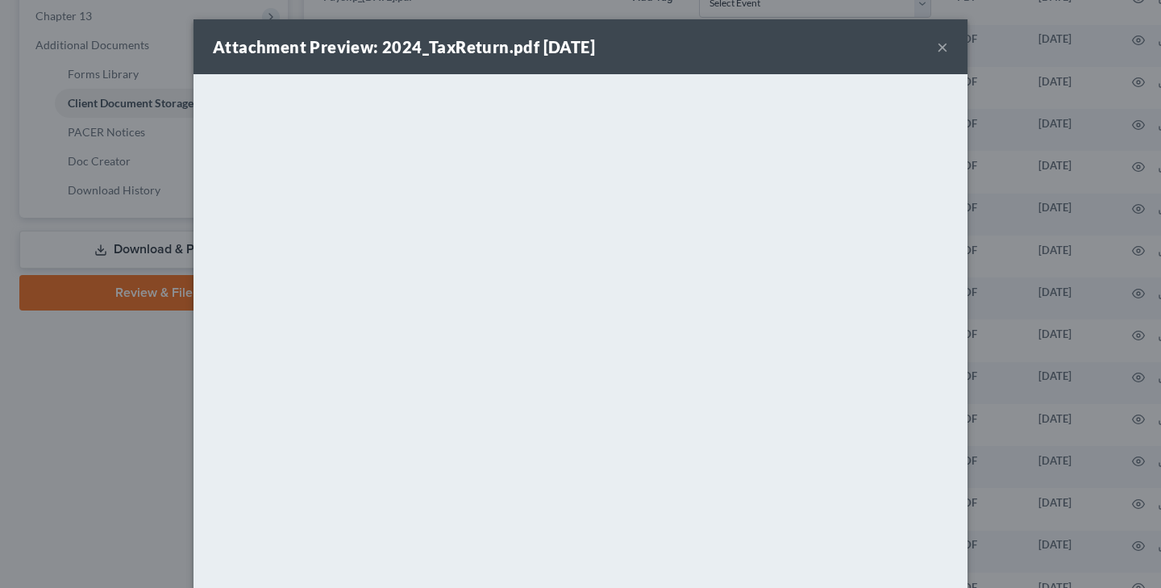
click at [941, 46] on button "×" at bounding box center [942, 46] width 11 height 19
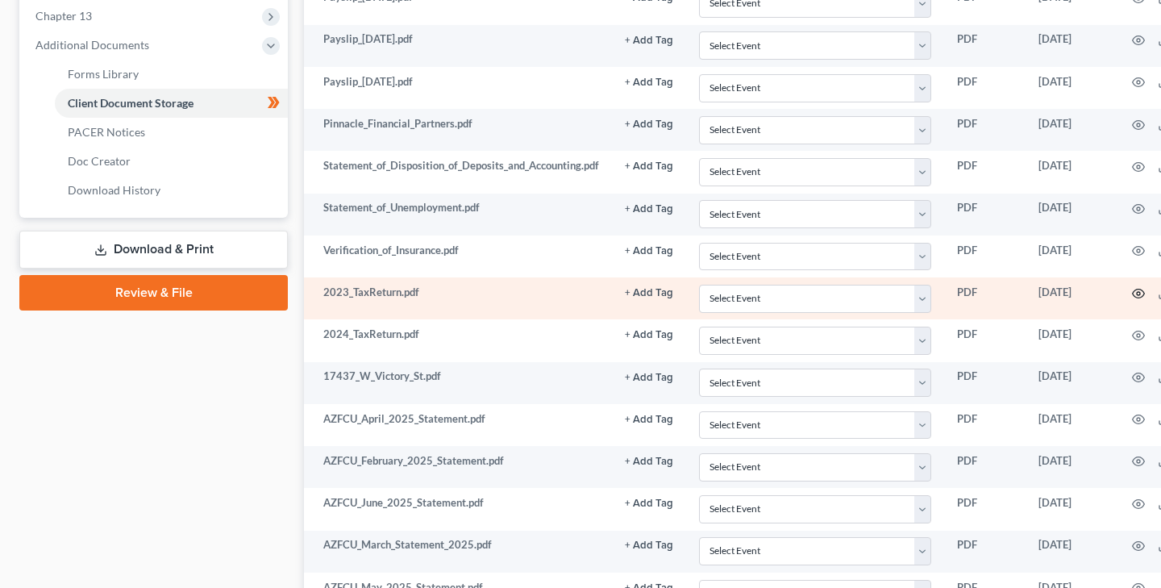
click at [1136, 289] on icon "button" at bounding box center [1138, 293] width 13 height 13
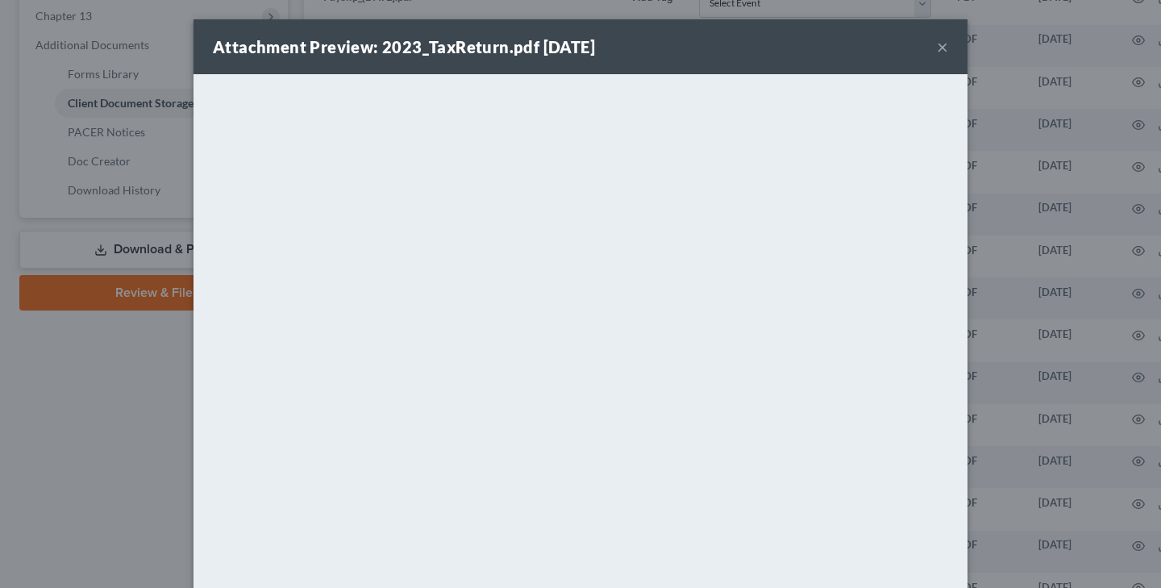
click at [943, 45] on button "×" at bounding box center [942, 46] width 11 height 19
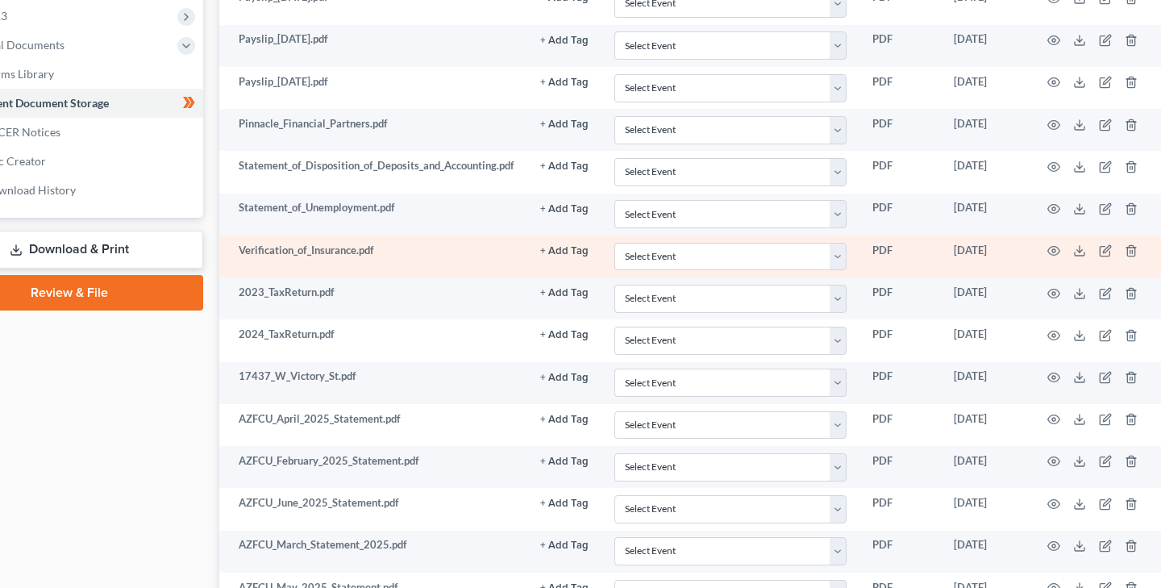
scroll to position [660, 49]
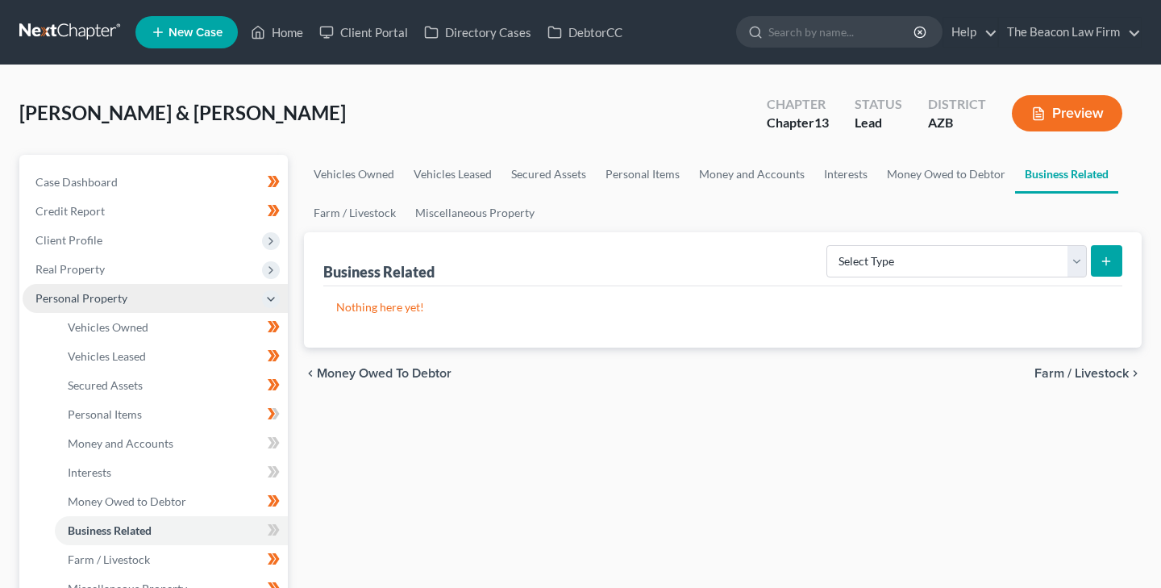
click at [273, 293] on icon at bounding box center [270, 299] width 13 height 13
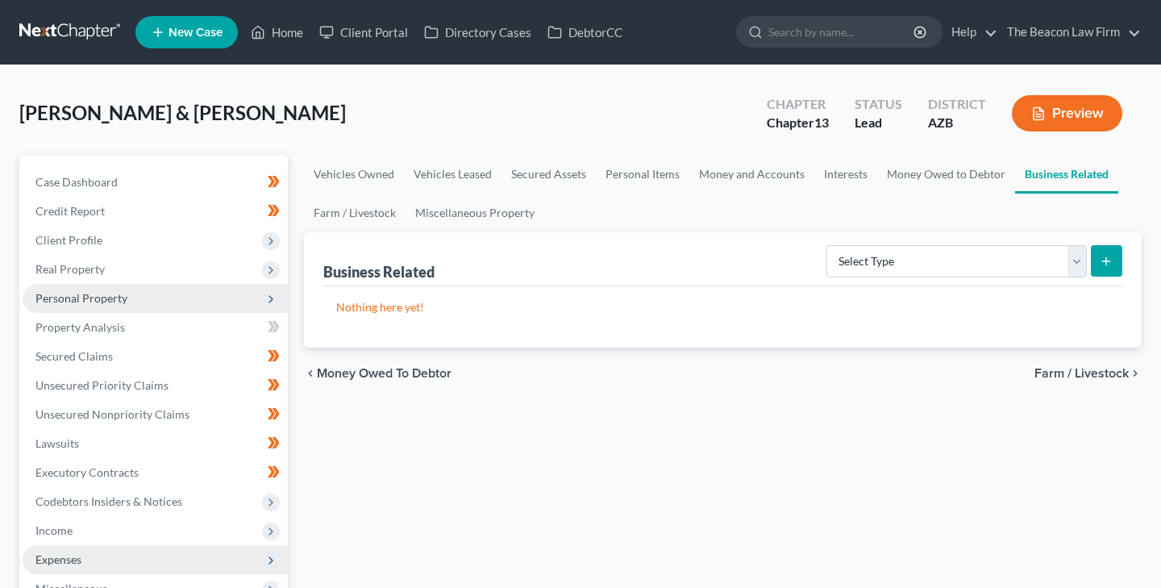
click at [62, 556] on span "Expenses" at bounding box center [58, 559] width 46 height 14
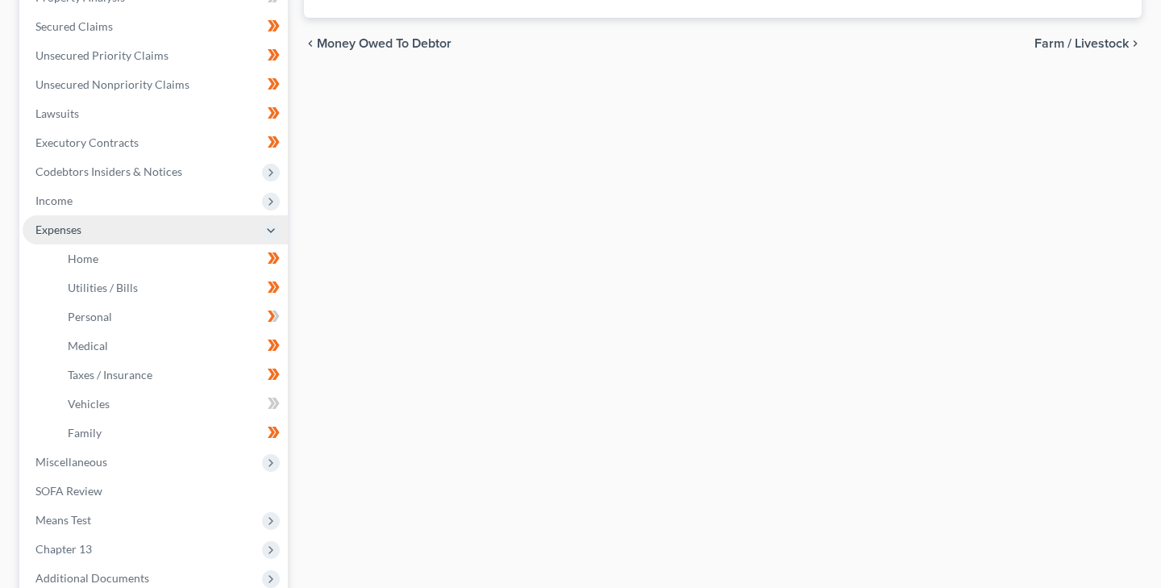
scroll to position [291, 0]
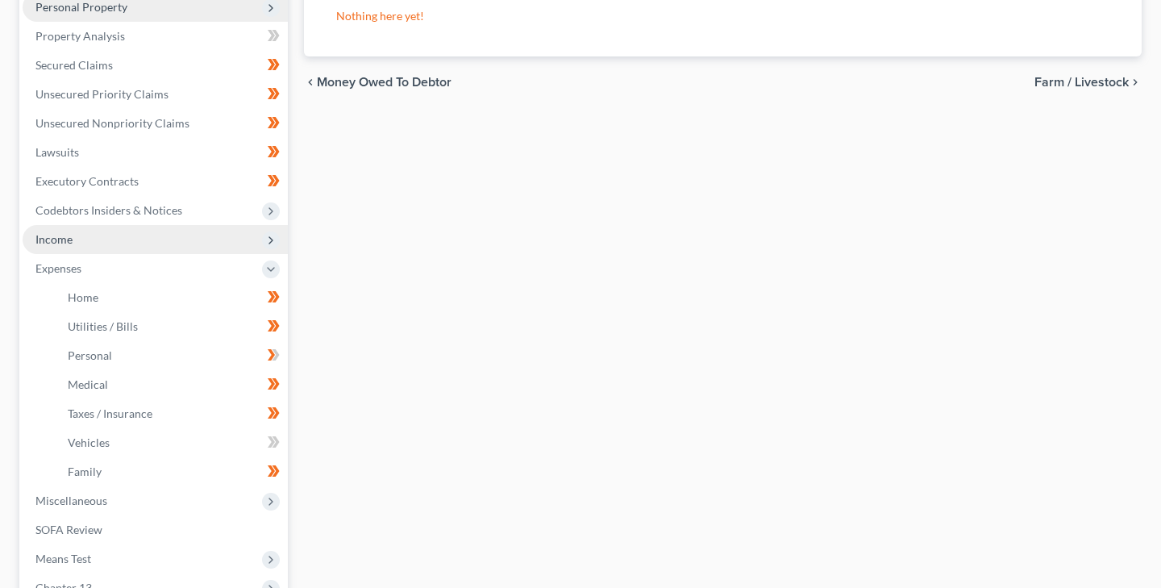
click at [63, 233] on span "Income" at bounding box center [53, 239] width 37 height 14
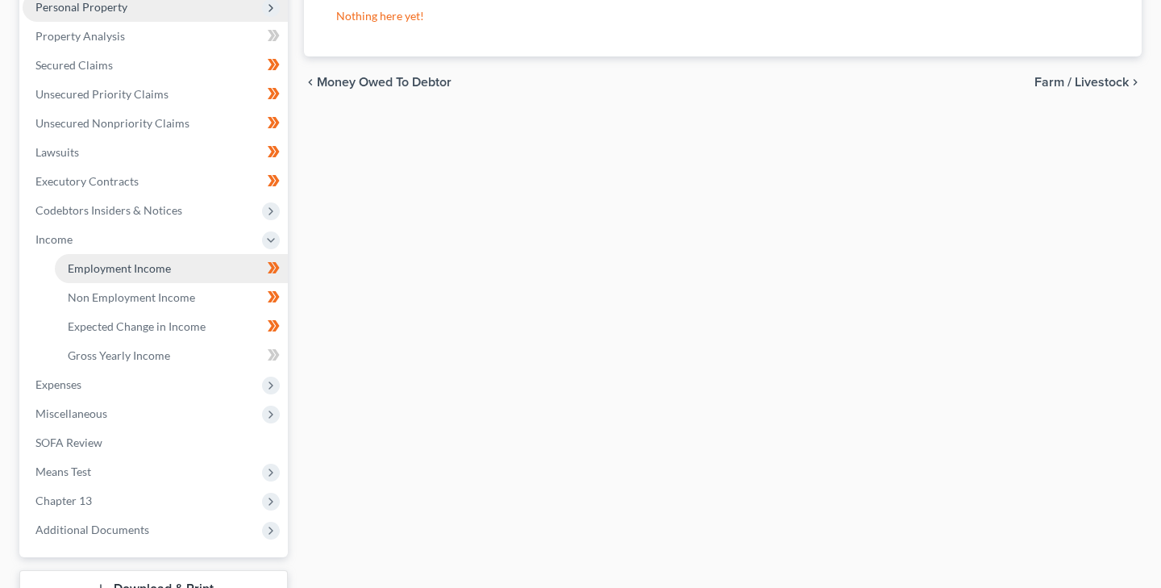
click at [164, 266] on span "Employment Income" at bounding box center [119, 268] width 103 height 14
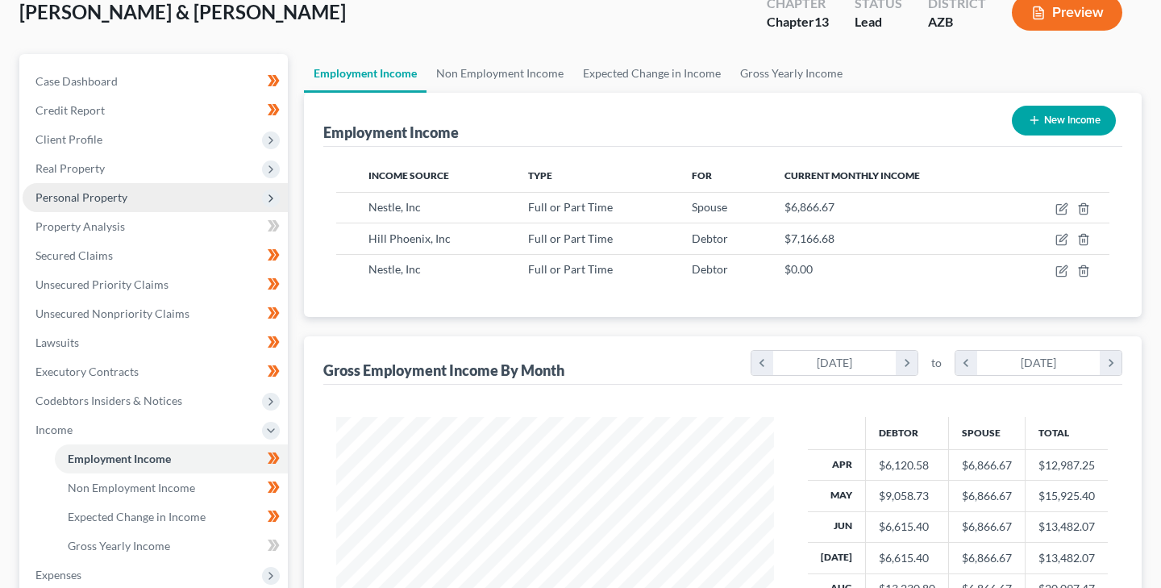
scroll to position [99, 0]
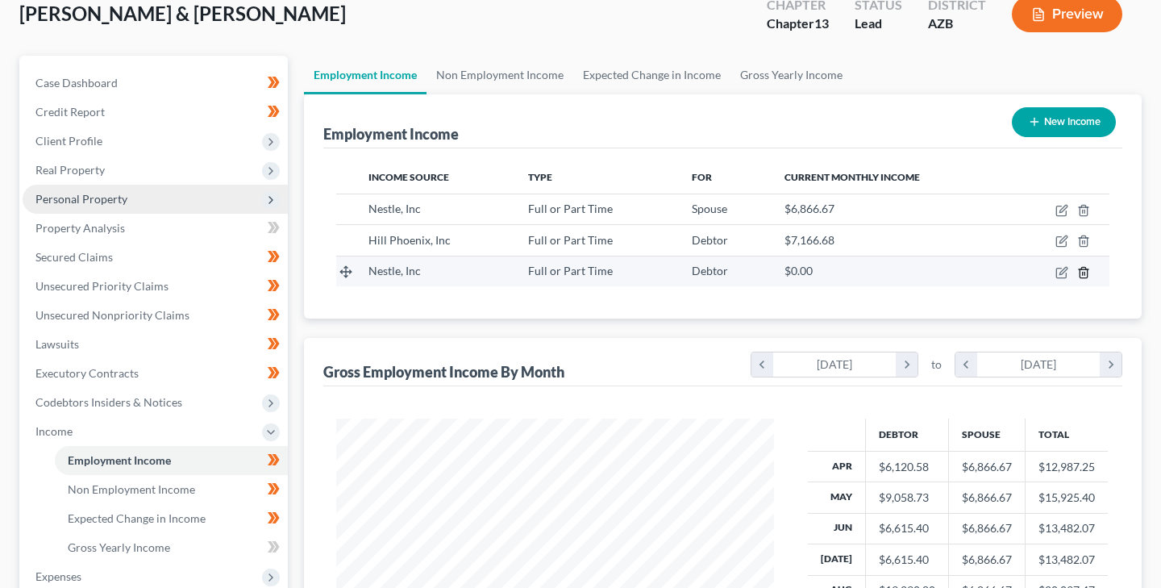
click at [1086, 270] on icon "button" at bounding box center [1083, 272] width 13 height 13
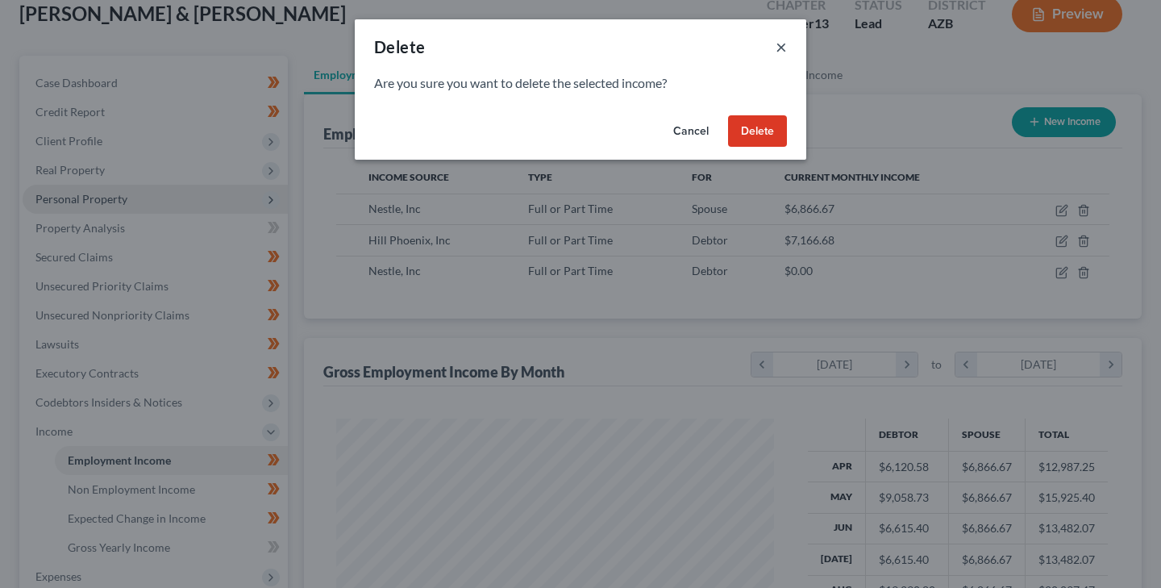
click at [783, 44] on button "×" at bounding box center [780, 46] width 11 height 19
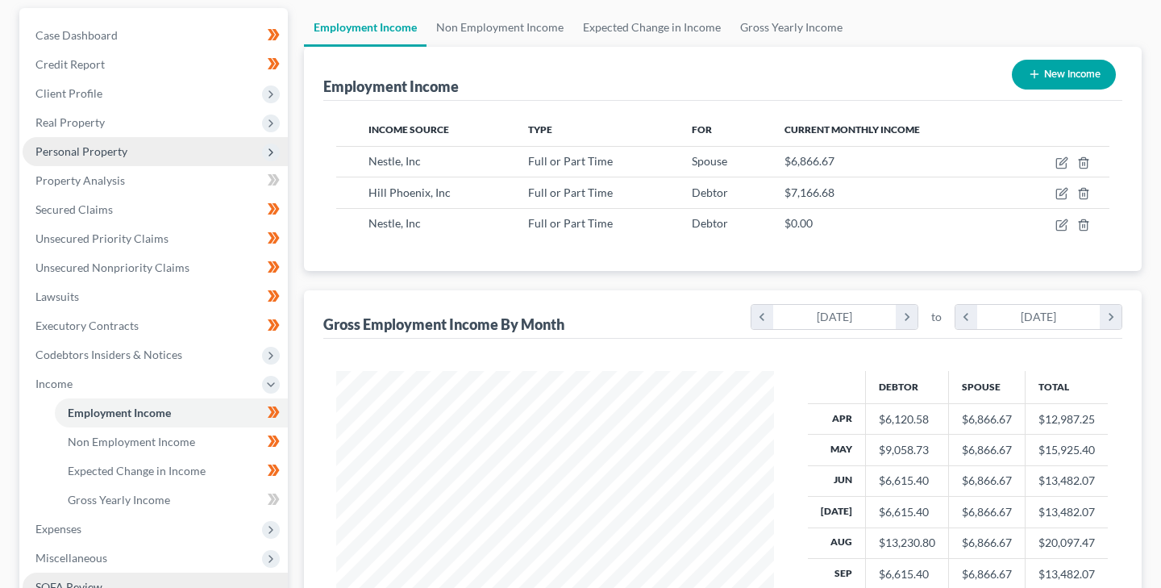
scroll to position [30, 0]
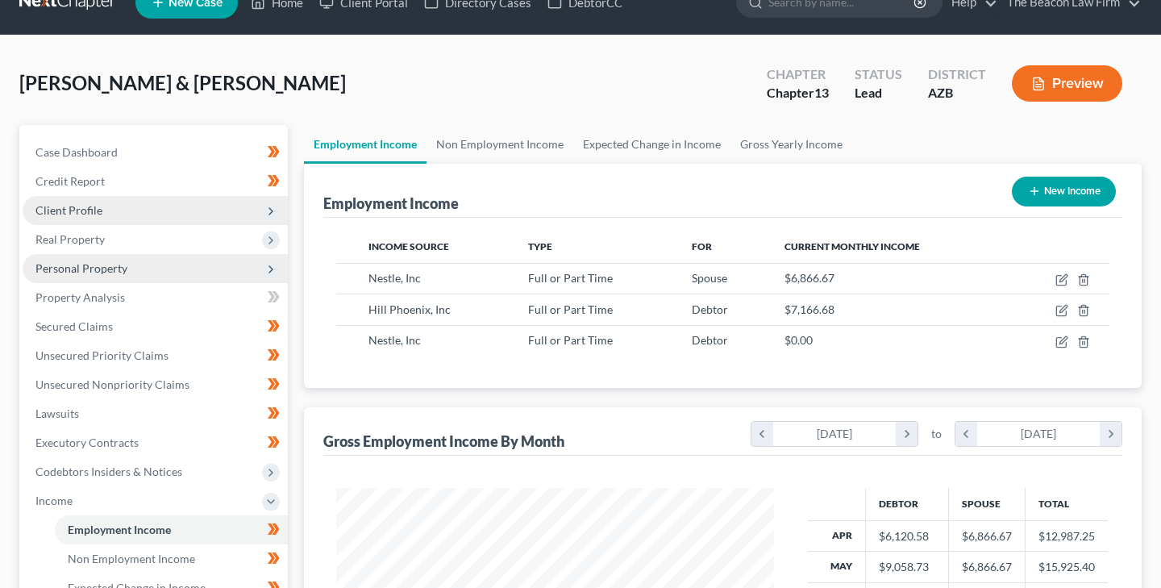
click at [93, 206] on span "Client Profile" at bounding box center [68, 210] width 67 height 14
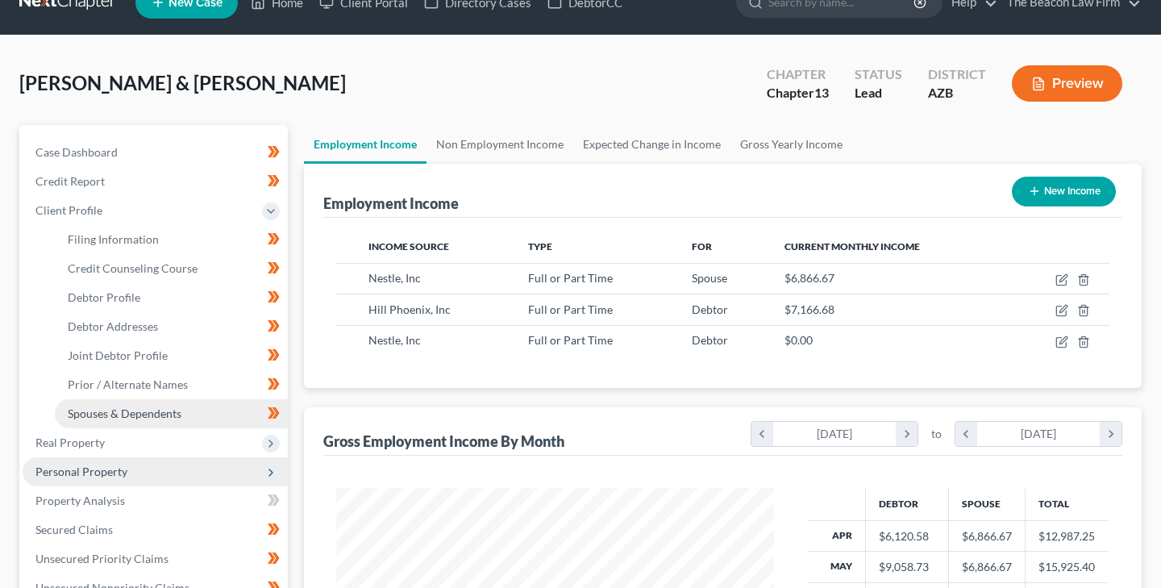
click at [136, 409] on span "Spouses & Dependents" at bounding box center [125, 413] width 114 height 14
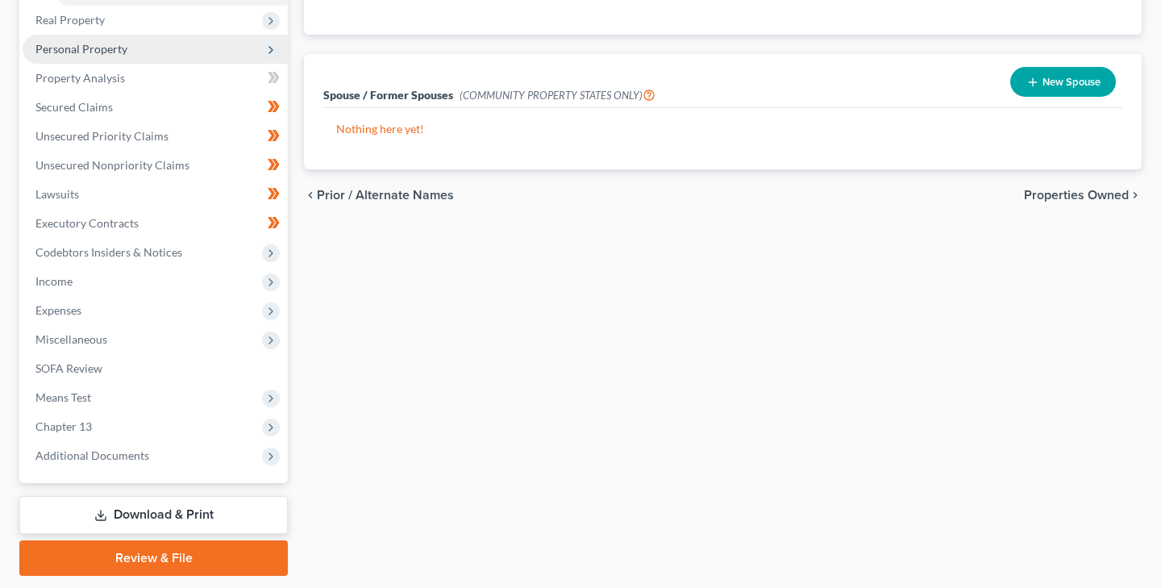
scroll to position [453, 0]
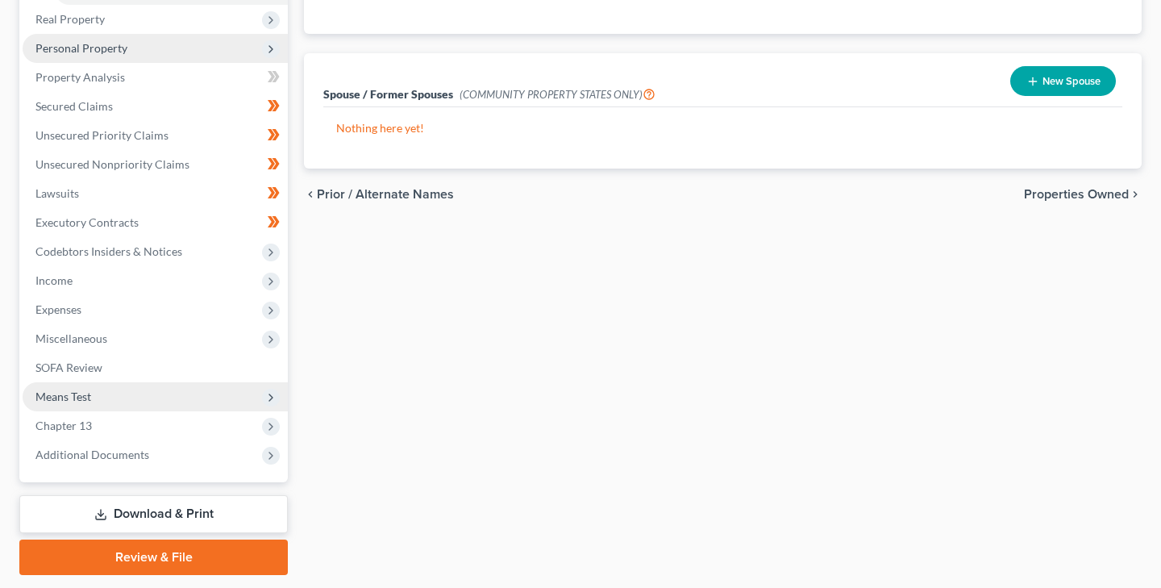
click at [89, 395] on span "Means Test" at bounding box center [63, 396] width 56 height 14
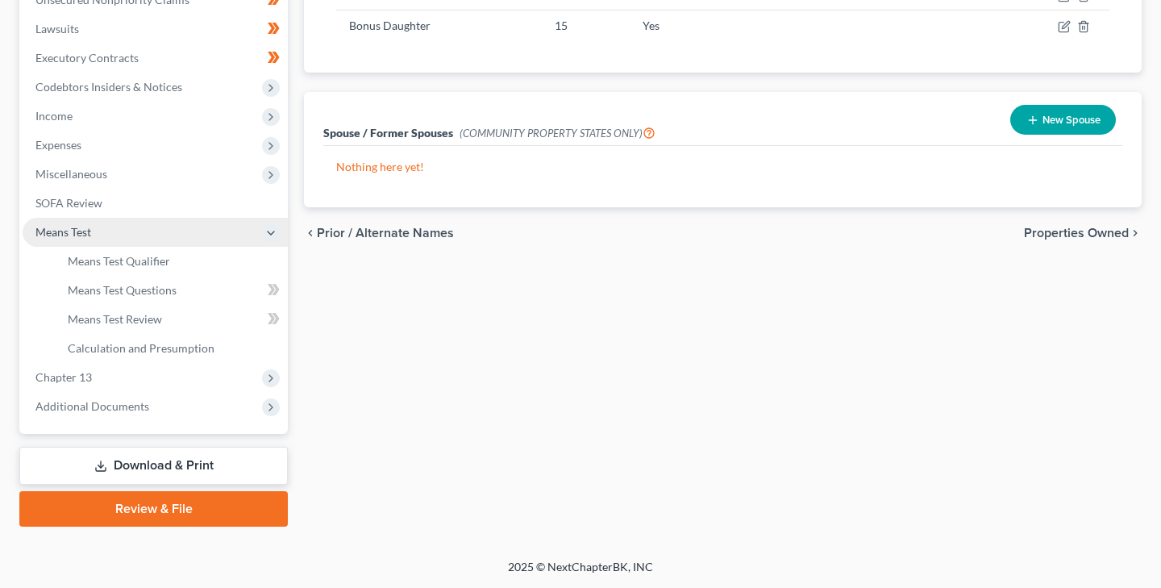
scroll to position [413, 0]
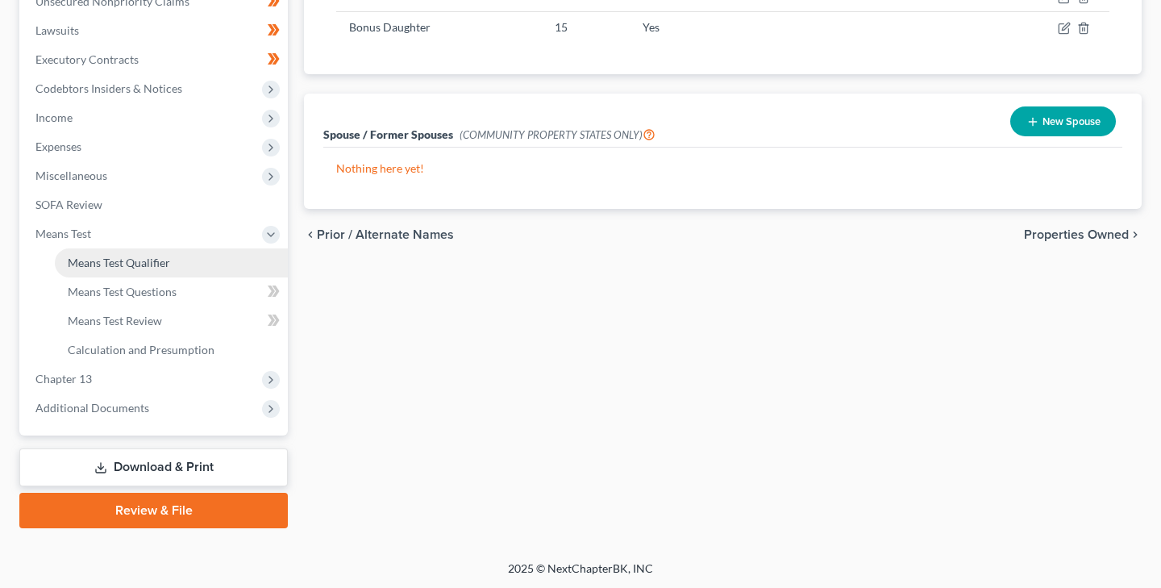
click at [152, 262] on span "Means Test Qualifier" at bounding box center [119, 262] width 102 height 14
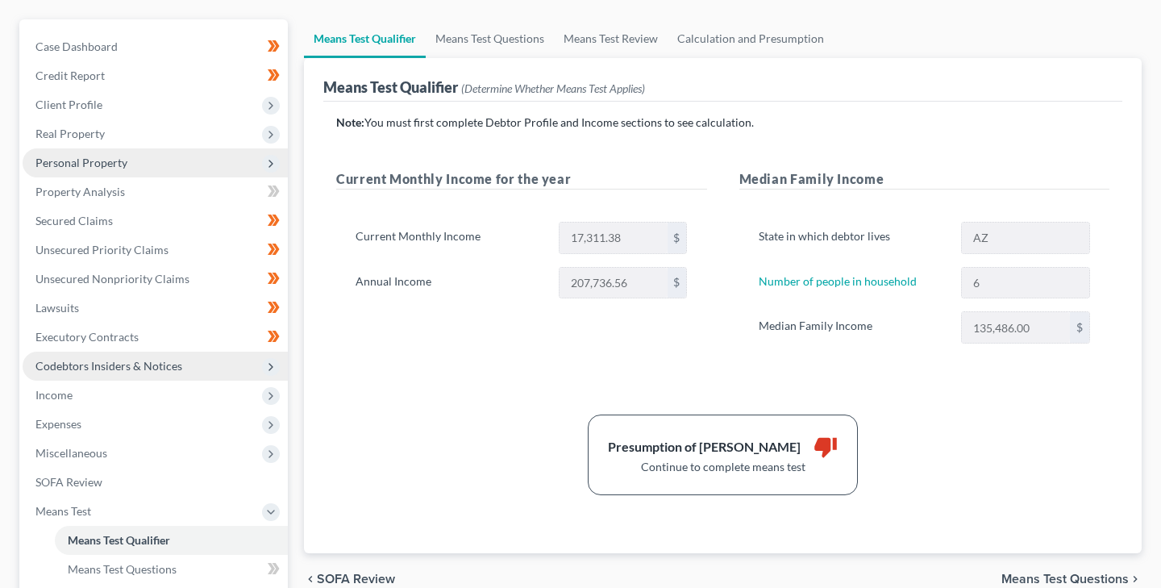
scroll to position [107, 0]
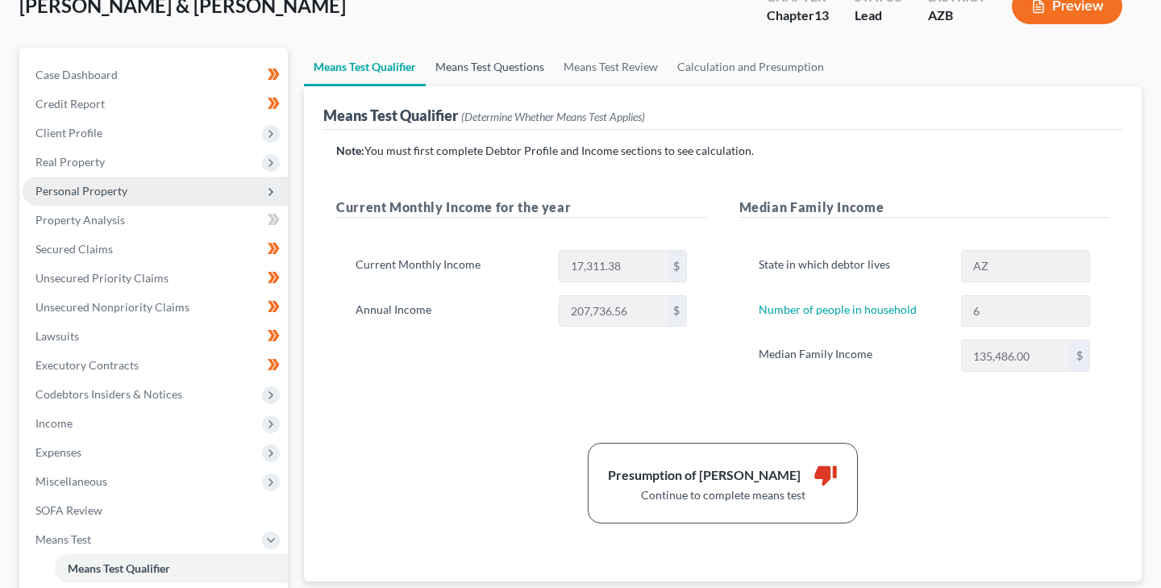
click at [464, 66] on link "Means Test Questions" at bounding box center [490, 67] width 128 height 39
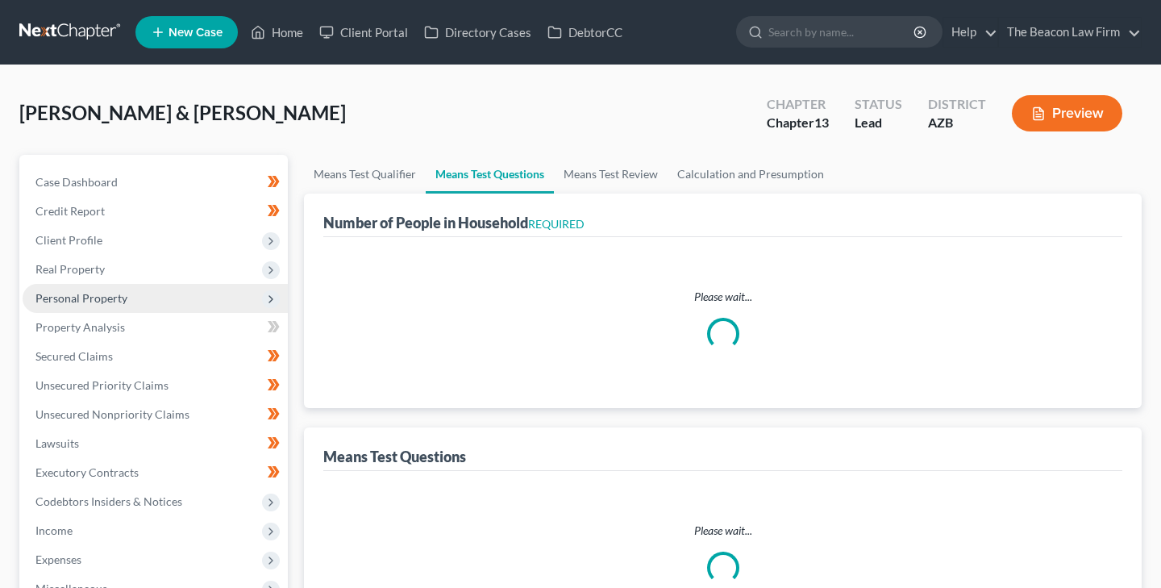
select select "1"
select select "60"
select select "1"
select select "60"
select select "2"
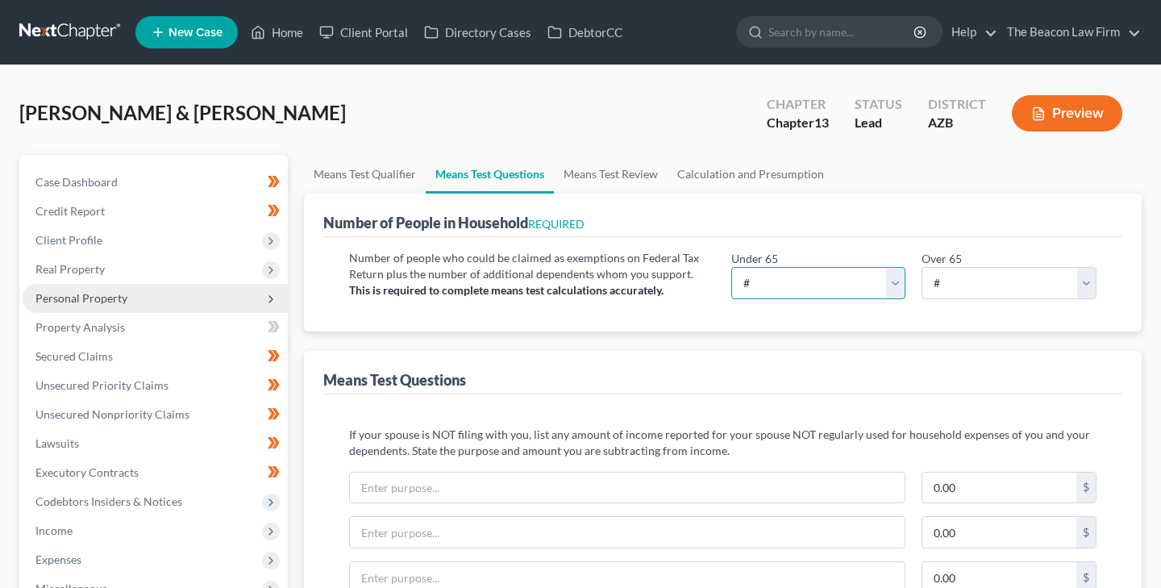
click at [894, 280] on select "# 0 1 2 3 4 5 6 7 8 9 10" at bounding box center [818, 283] width 175 height 32
select select "5"
click at [731, 267] on select "# 0 1 2 3 4 5 6 7 8 9 10" at bounding box center [818, 283] width 175 height 32
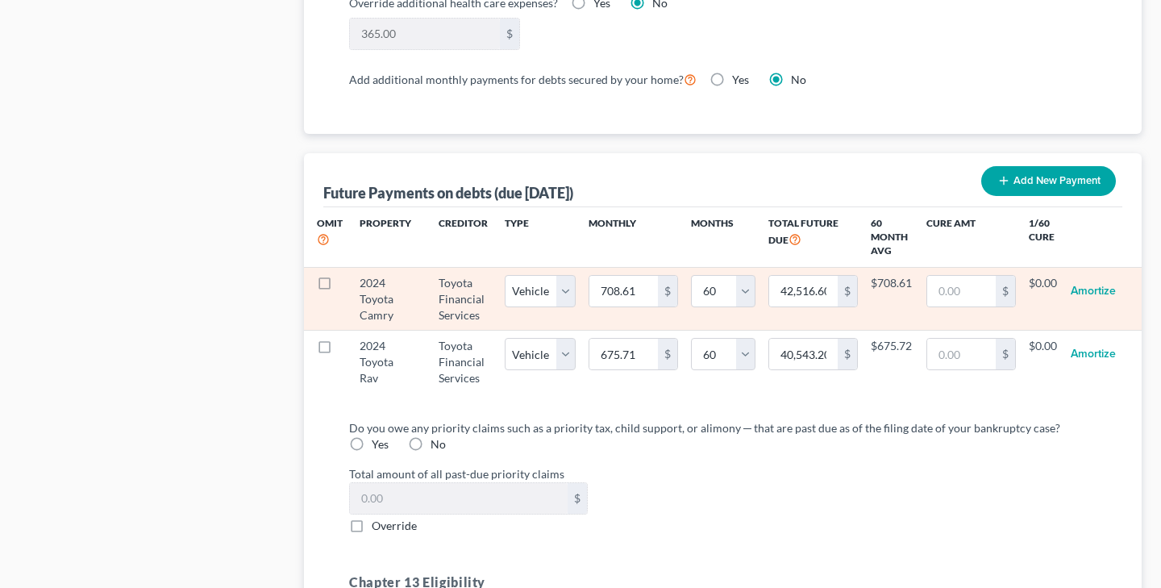
scroll to position [1489, 0]
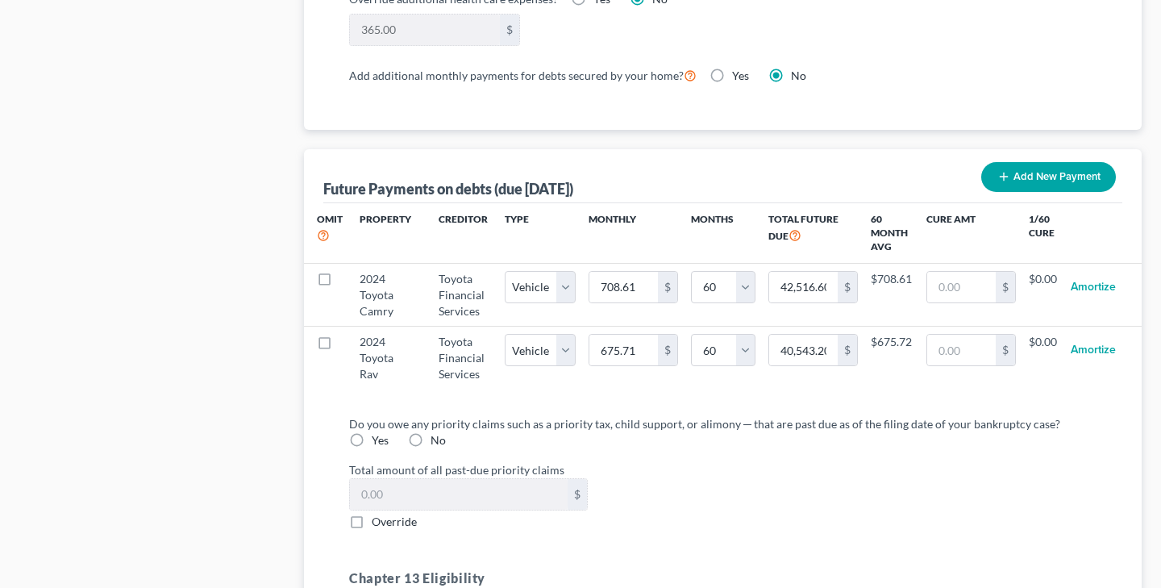
click at [430, 441] on label "No" at bounding box center [437, 440] width 15 height 16
click at [437, 441] on input "No" at bounding box center [442, 437] width 10 height 10
radio input "true"
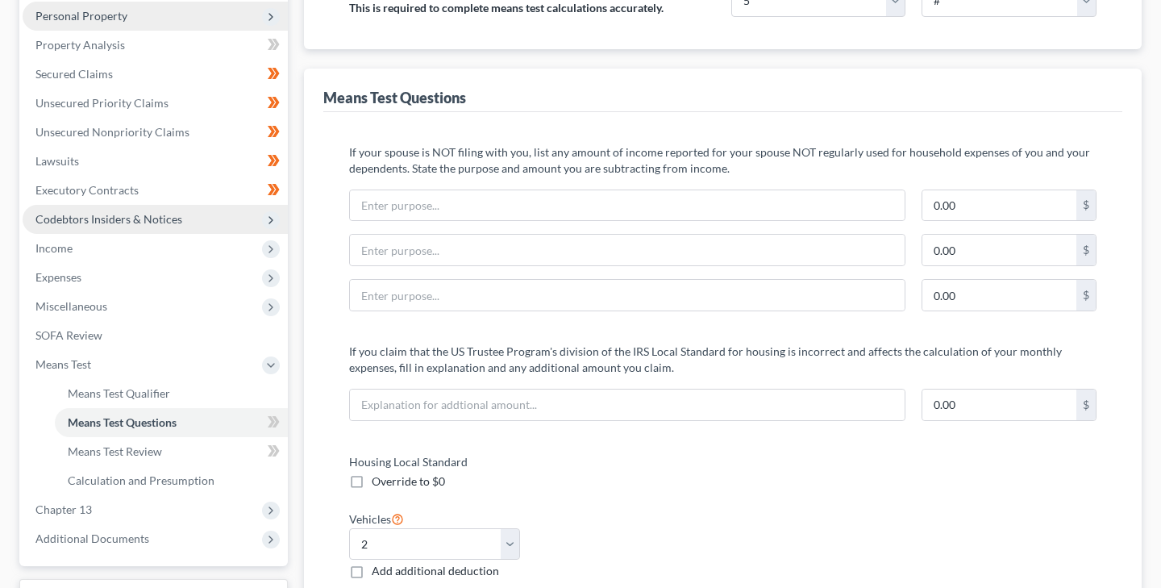
scroll to position [280, 0]
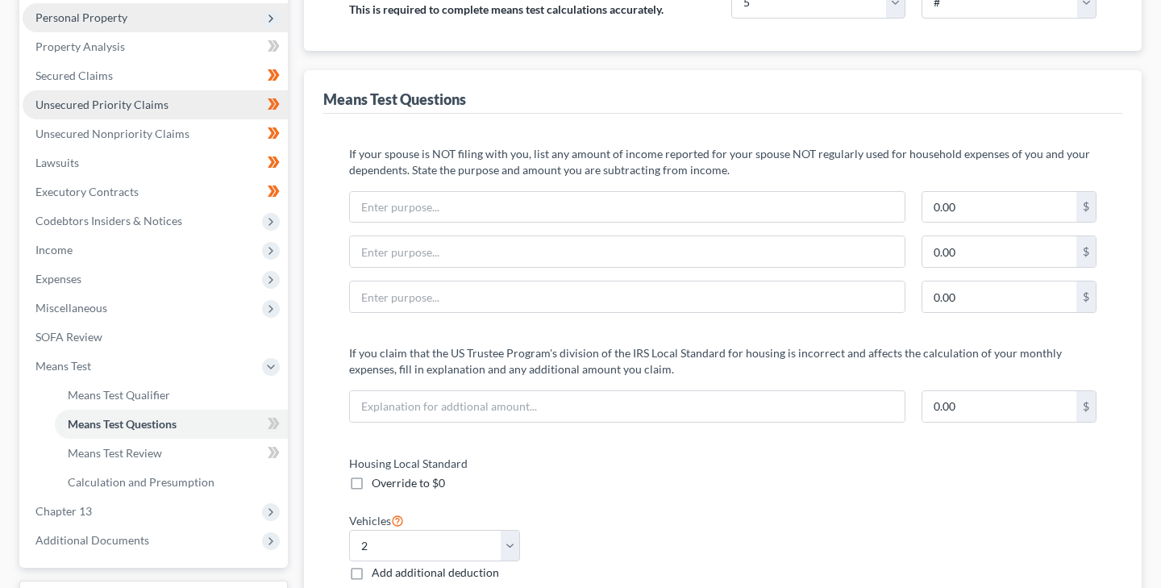
click at [119, 103] on span "Unsecured Priority Claims" at bounding box center [101, 105] width 133 height 14
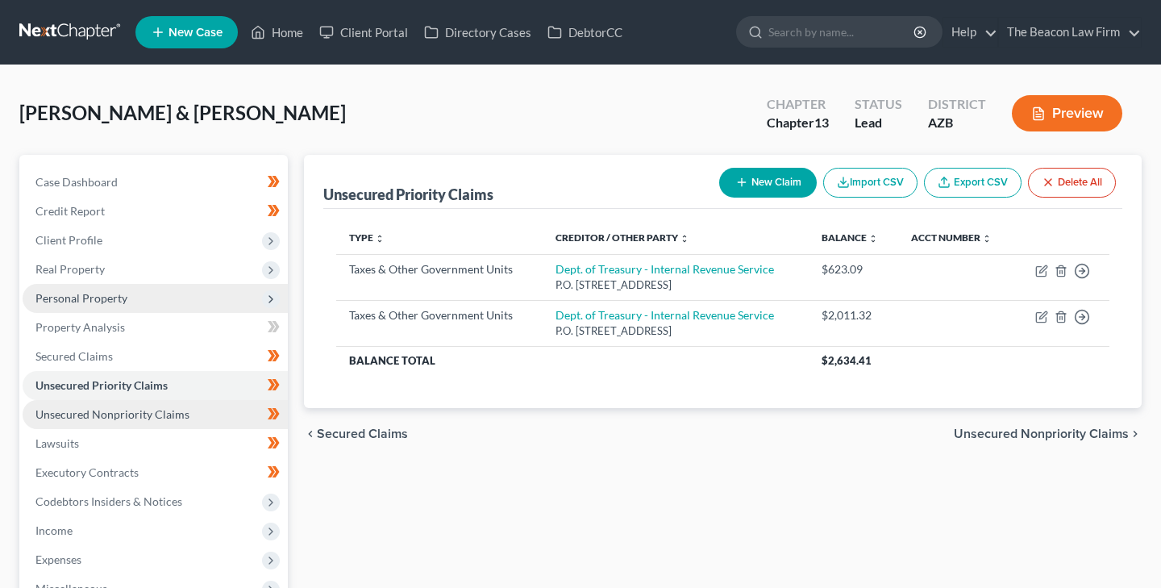
click at [153, 413] on span "Unsecured Nonpriority Claims" at bounding box center [112, 414] width 154 height 14
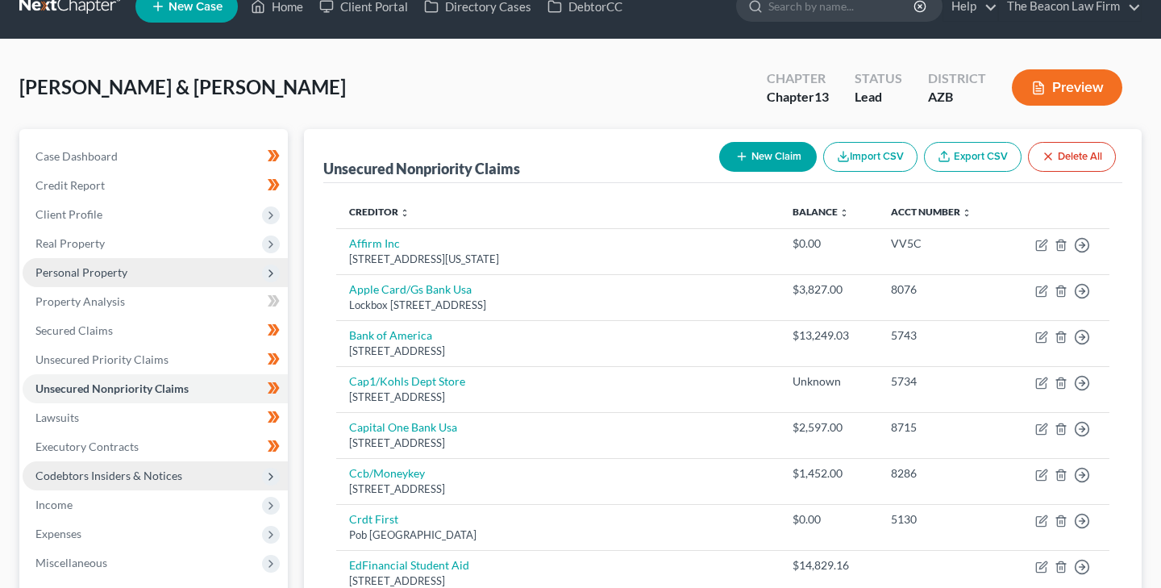
scroll to position [36, 0]
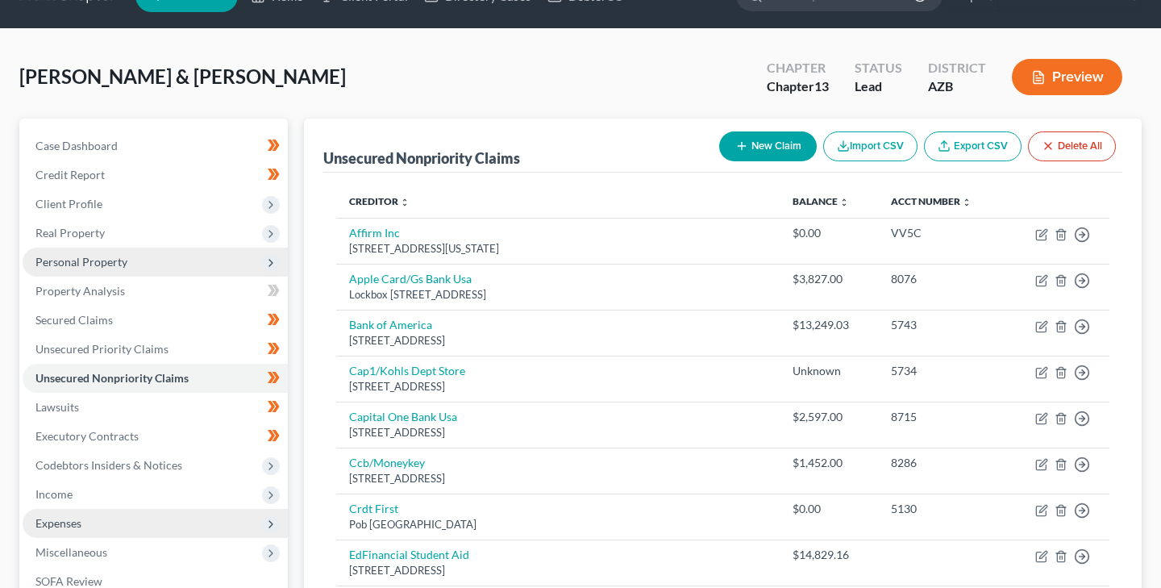
click at [73, 523] on span "Expenses" at bounding box center [58, 523] width 46 height 14
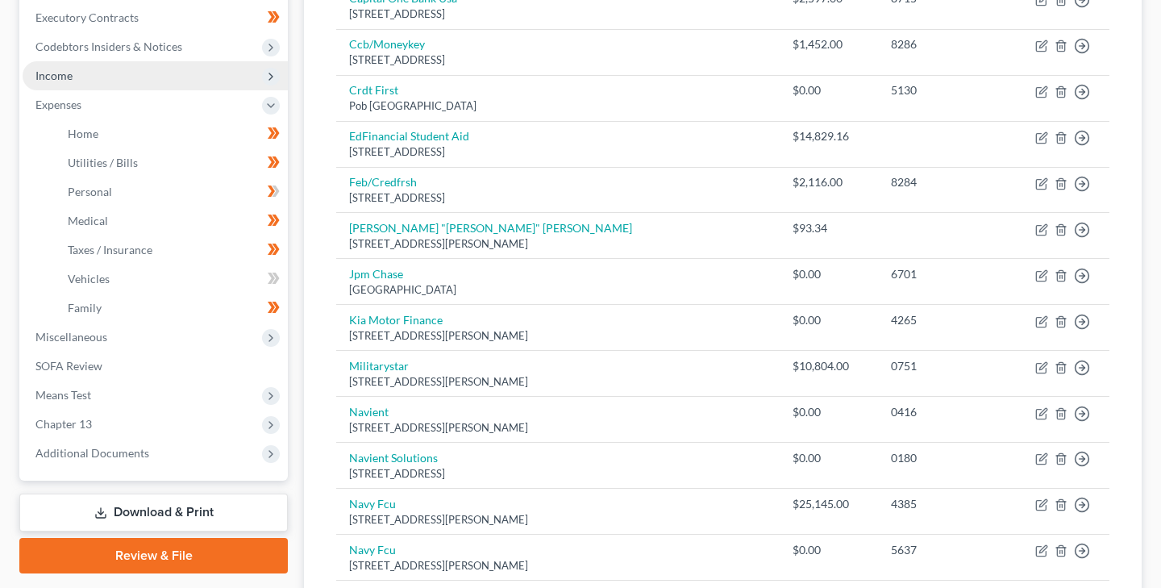
scroll to position [457, 0]
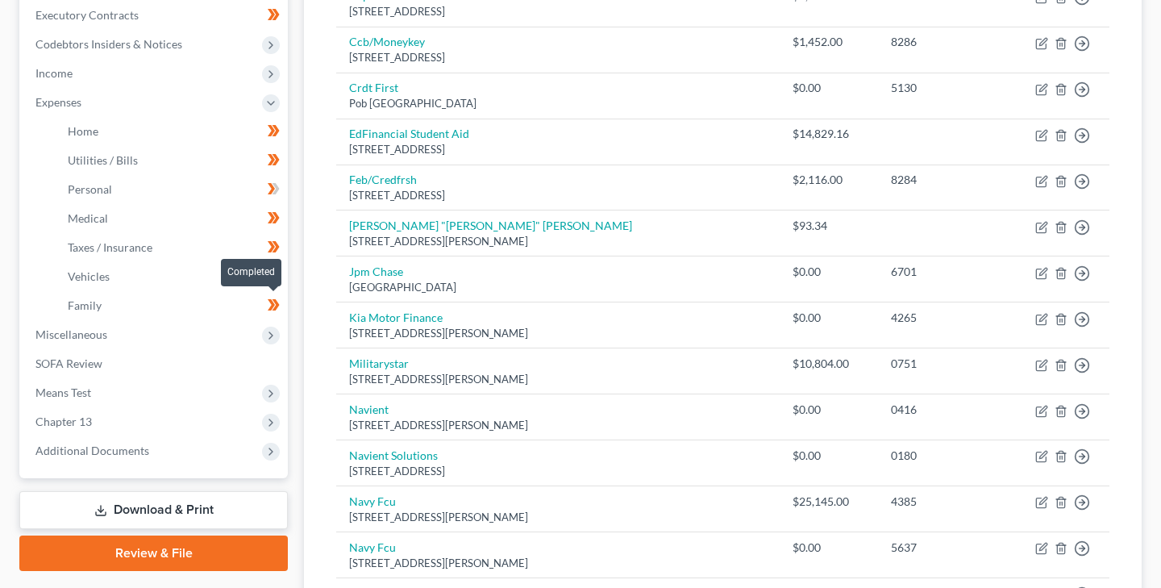
click at [273, 301] on icon at bounding box center [274, 305] width 12 height 20
click at [95, 301] on span "Family" at bounding box center [85, 305] width 34 height 14
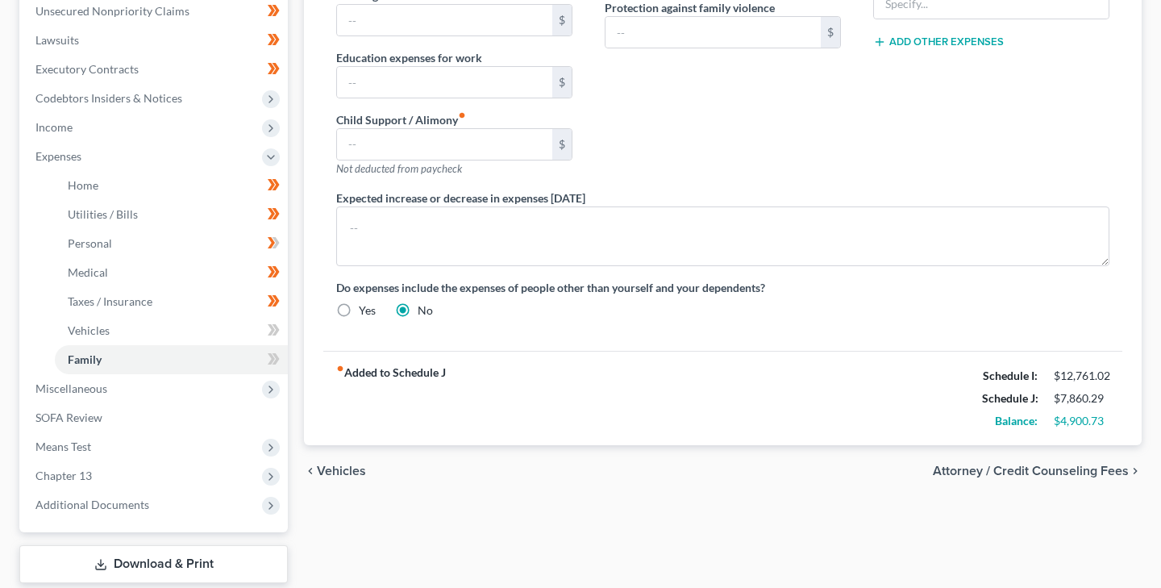
scroll to position [500, 0]
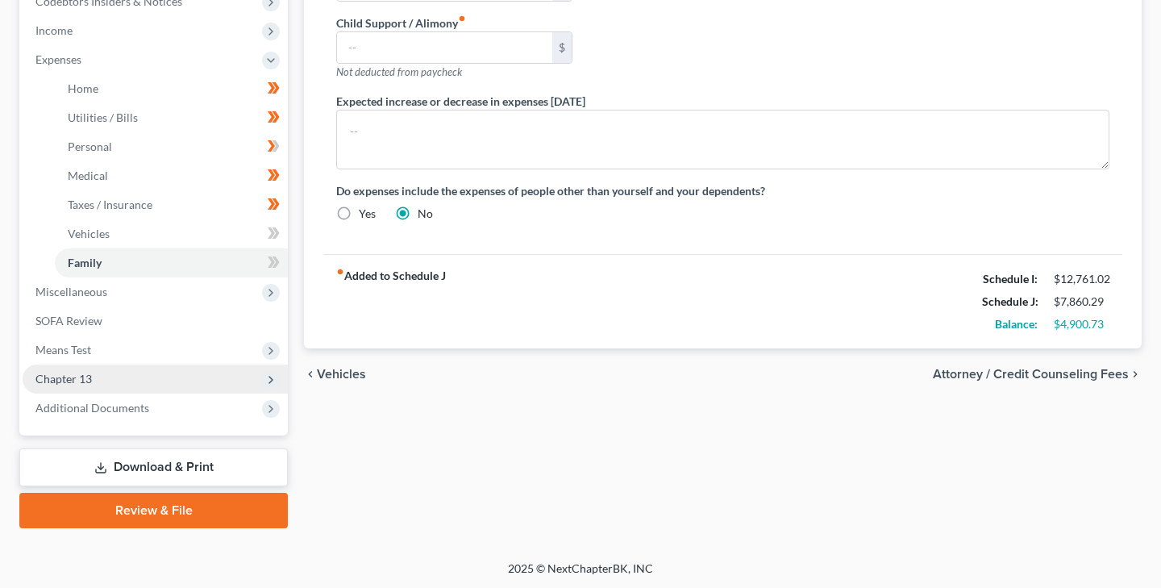
click at [85, 375] on span "Chapter 13" at bounding box center [63, 379] width 56 height 14
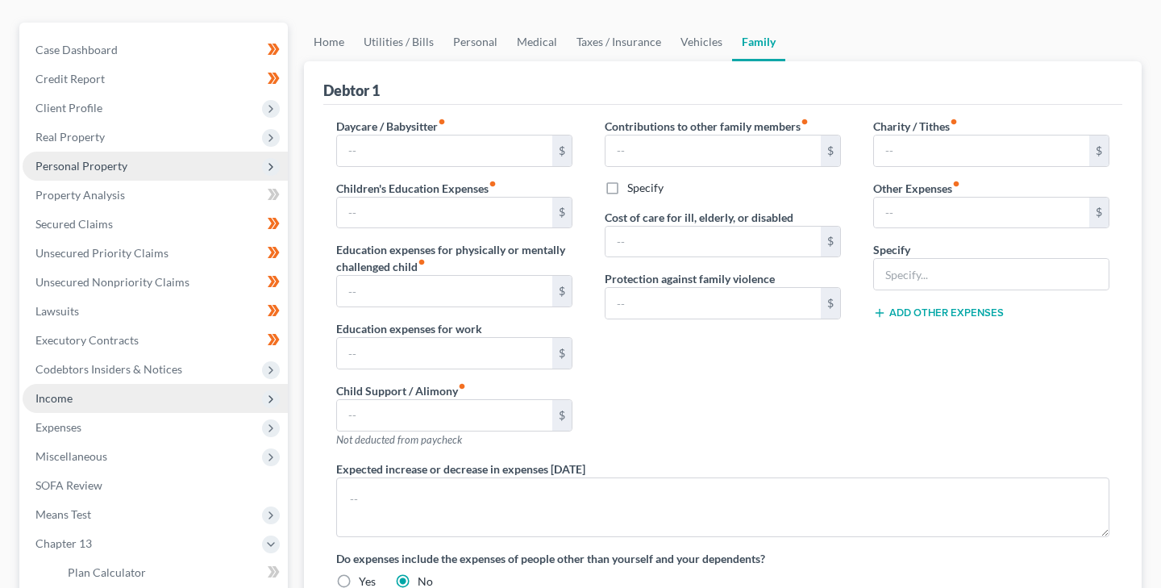
scroll to position [123, 0]
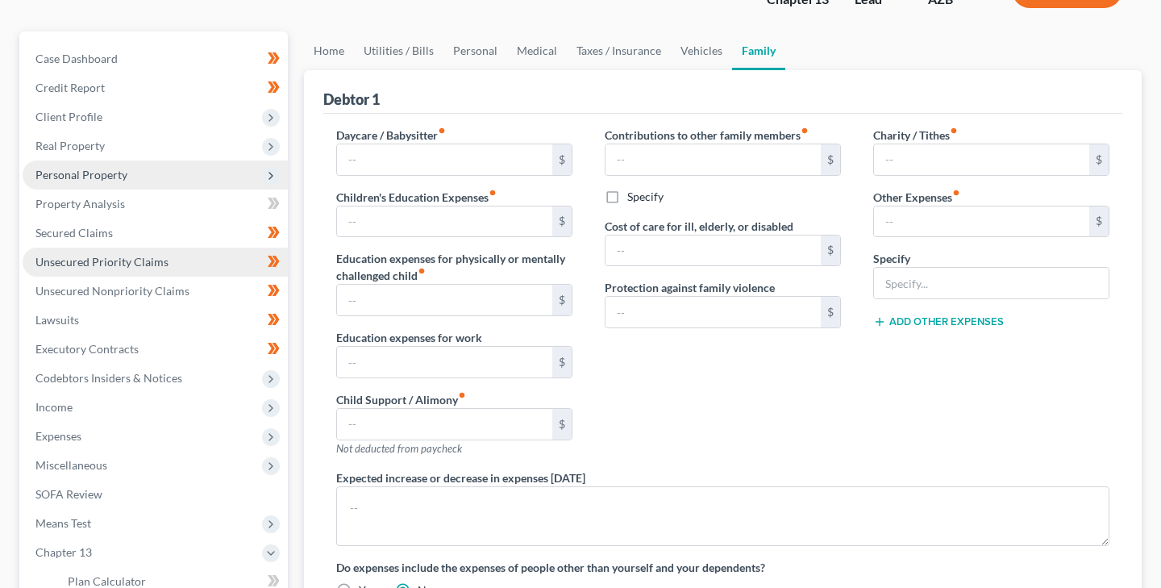
click at [114, 255] on span "Unsecured Priority Claims" at bounding box center [101, 262] width 133 height 14
